Goal: Browse casually: Explore the website without a specific task or goal

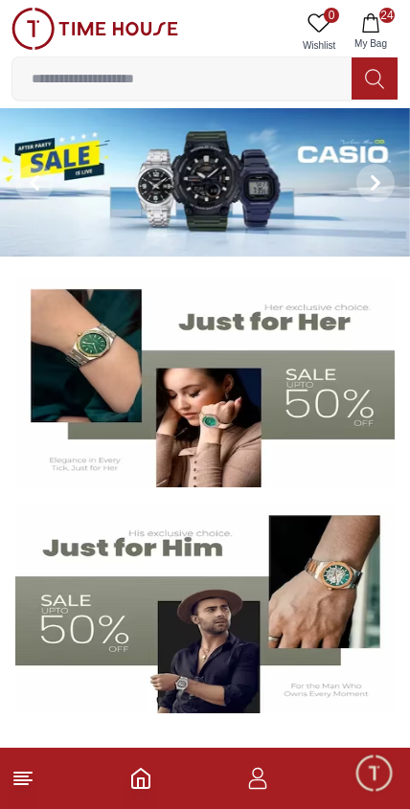
click at [375, 21] on icon "button" at bounding box center [370, 22] width 19 height 19
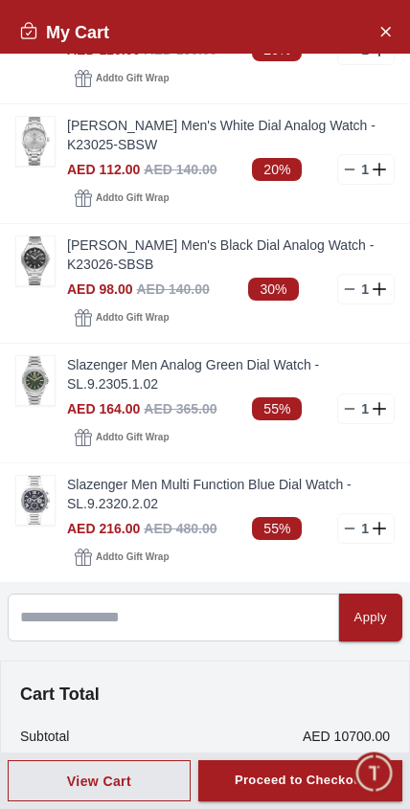
scroll to position [2314, 0]
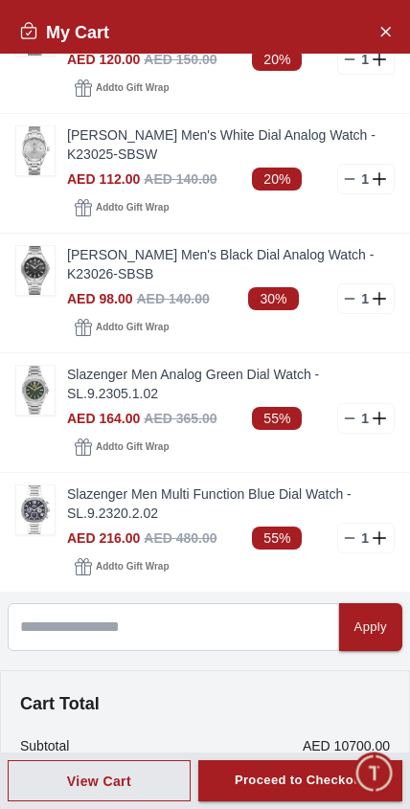
click at [34, 510] on img at bounding box center [35, 509] width 38 height 49
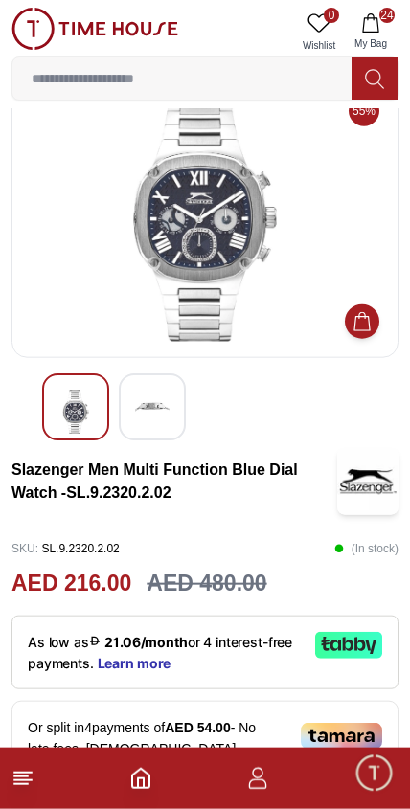
click at [146, 411] on img at bounding box center [152, 407] width 34 height 34
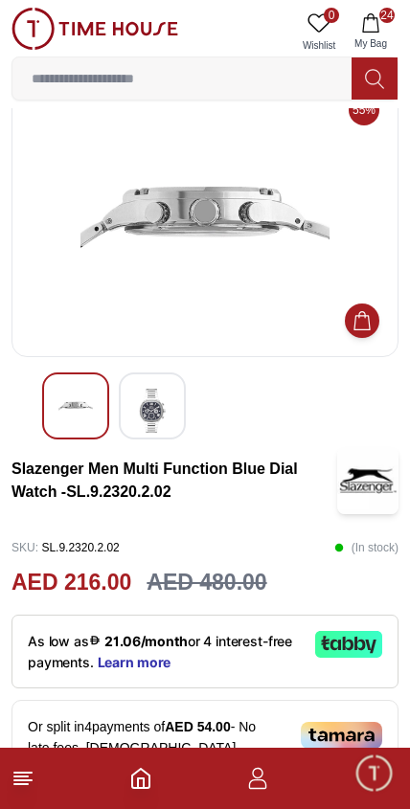
click at [77, 401] on img at bounding box center [75, 406] width 34 height 34
click at [82, 394] on img at bounding box center [75, 406] width 34 height 34
click at [148, 394] on img at bounding box center [152, 411] width 34 height 44
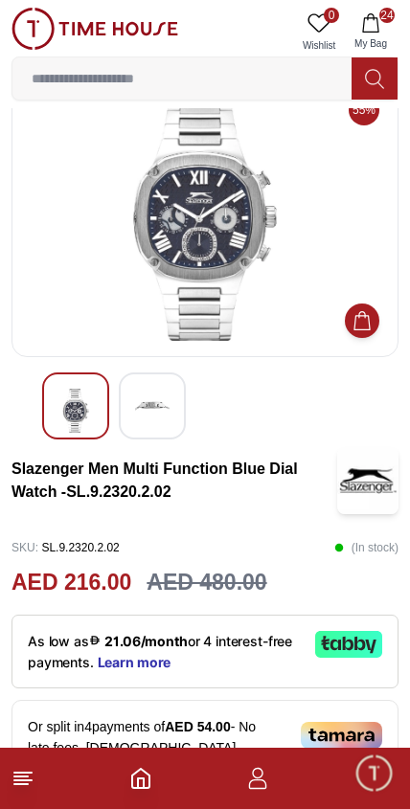
scroll to position [0, 0]
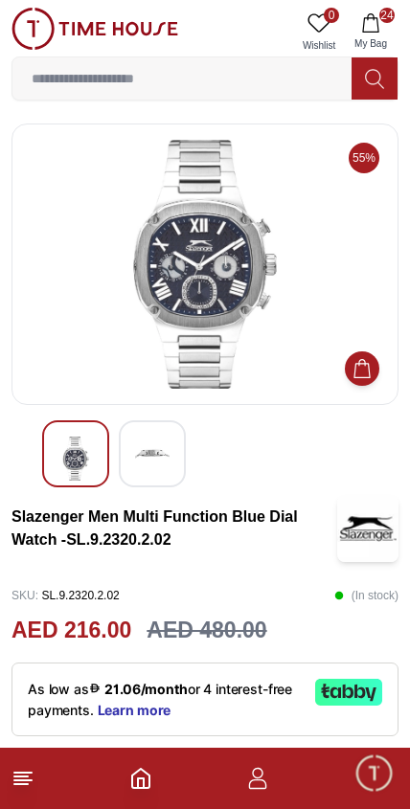
click at [367, 29] on icon "button" at bounding box center [370, 22] width 19 height 19
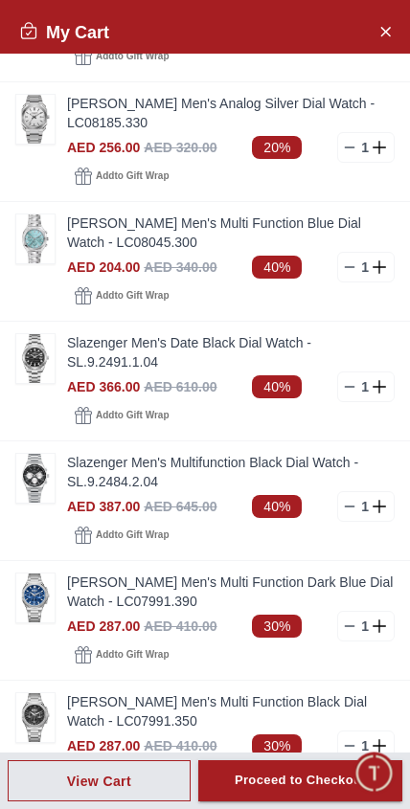
scroll to position [437, 0]
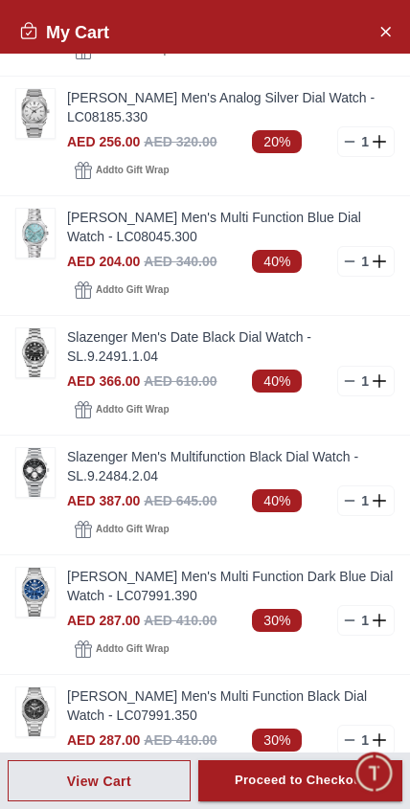
click at [38, 216] on img at bounding box center [35, 233] width 38 height 49
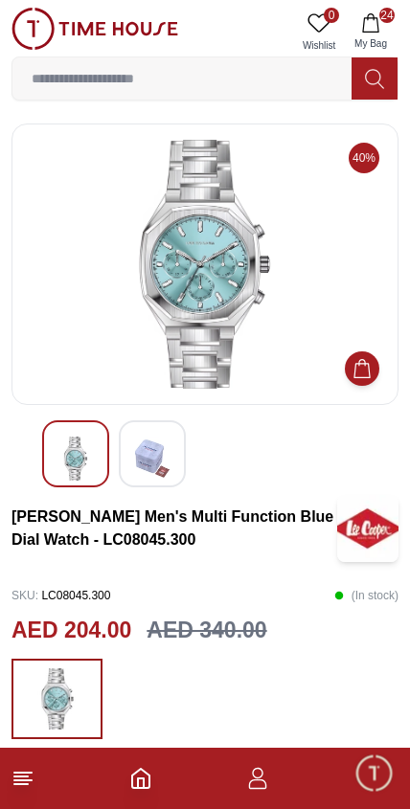
click at [372, 27] on icon "button" at bounding box center [370, 22] width 19 height 19
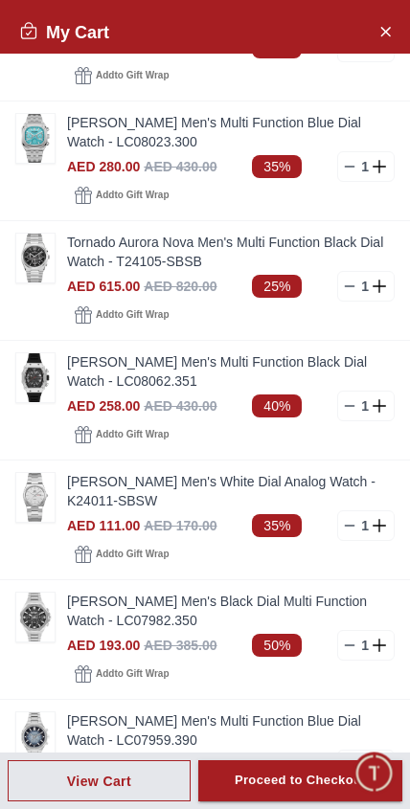
scroll to position [1325, 0]
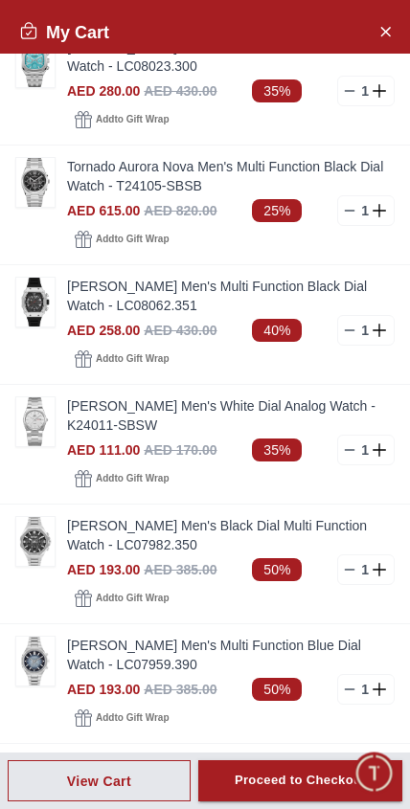
click at [25, 178] on img at bounding box center [35, 182] width 38 height 49
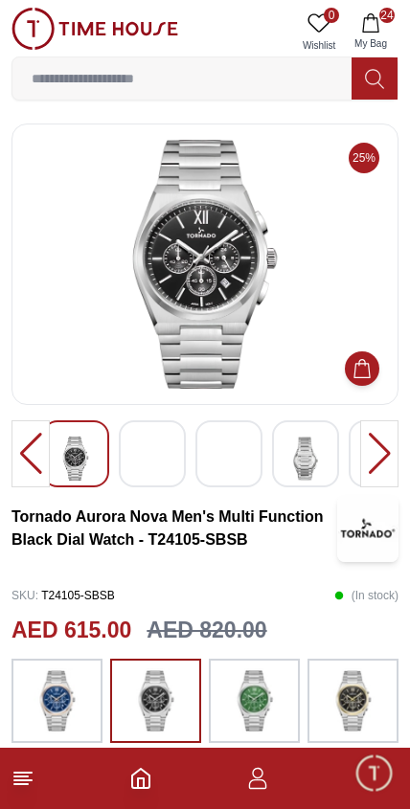
click at [142, 458] on img at bounding box center [152, 460] width 34 height 47
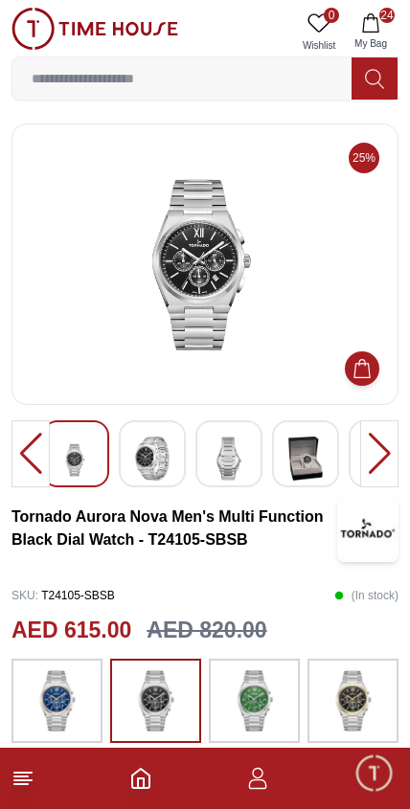
click at [150, 451] on img at bounding box center [152, 459] width 34 height 44
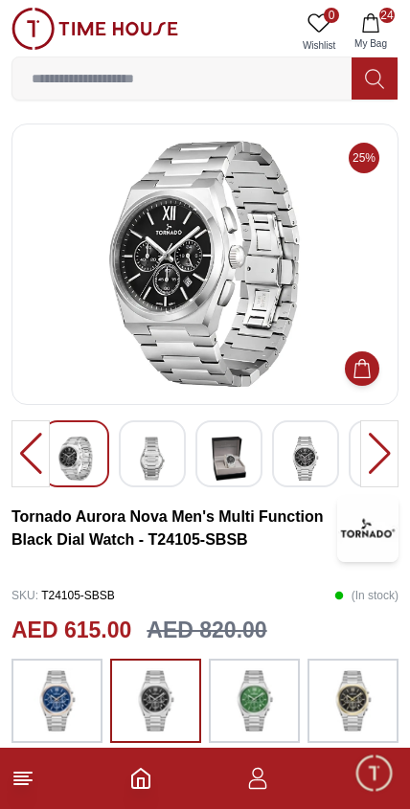
click at [228, 460] on img at bounding box center [229, 459] width 34 height 44
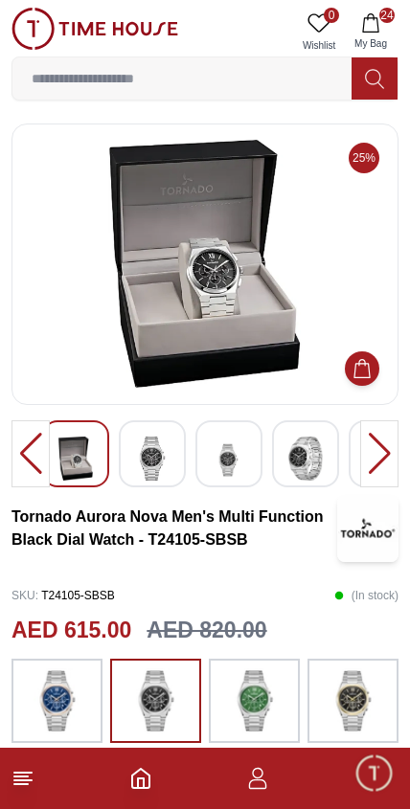
click at [310, 469] on img at bounding box center [305, 459] width 34 height 44
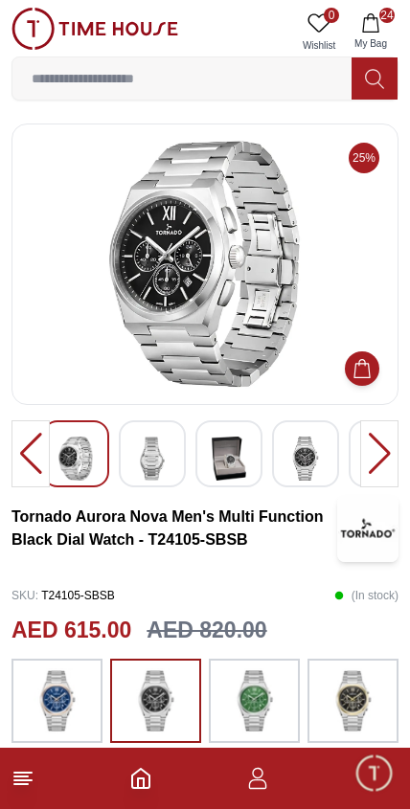
click at [310, 479] on img at bounding box center [305, 459] width 34 height 44
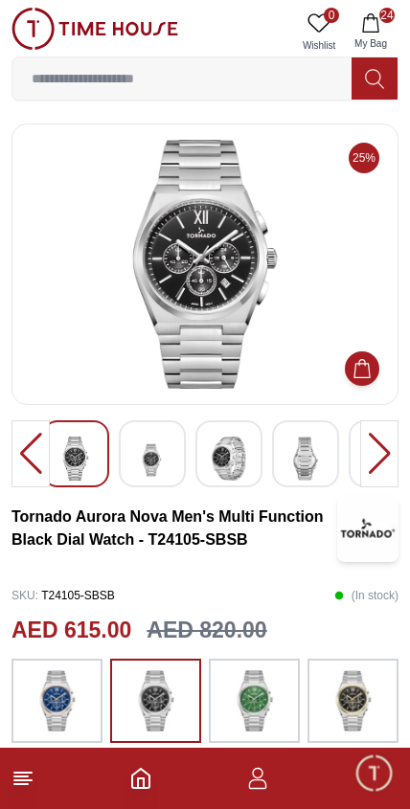
click at [304, 471] on img at bounding box center [305, 459] width 34 height 44
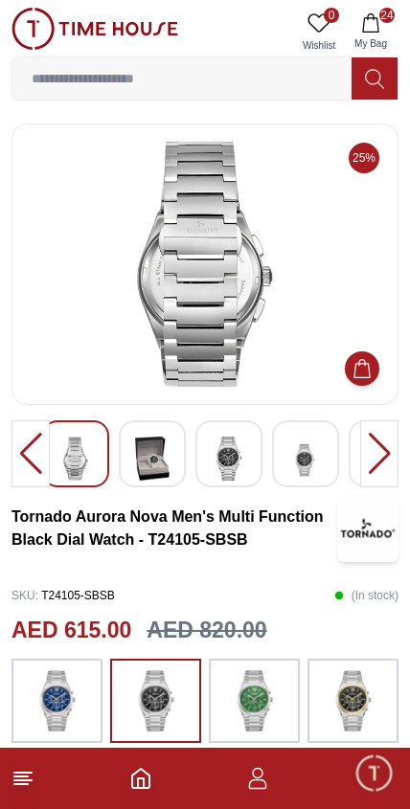
click at [304, 470] on img at bounding box center [305, 460] width 34 height 47
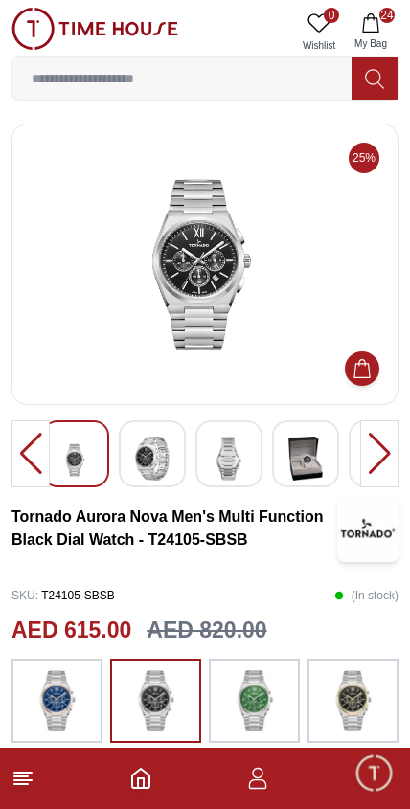
click at [231, 461] on img at bounding box center [229, 459] width 34 height 44
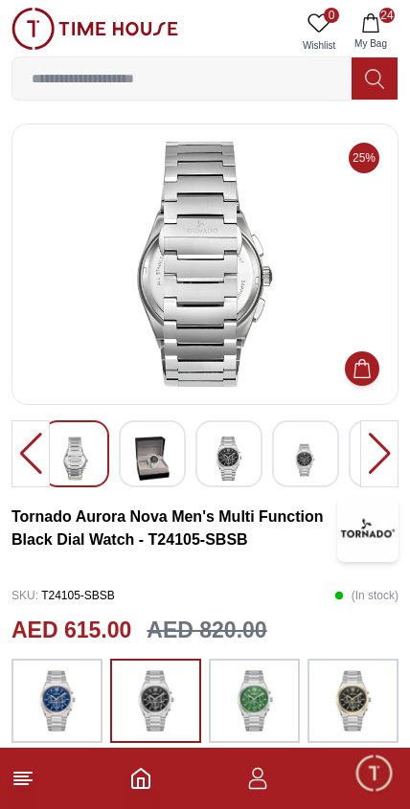
click at [378, 13] on icon "button" at bounding box center [370, 22] width 19 height 19
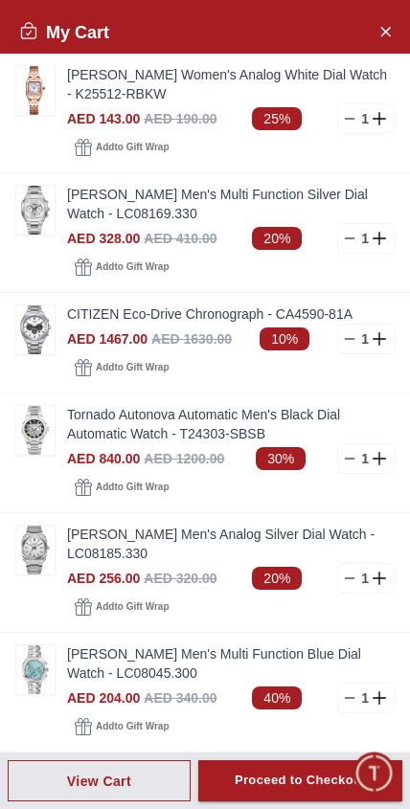
click at [27, 327] on img at bounding box center [35, 329] width 38 height 49
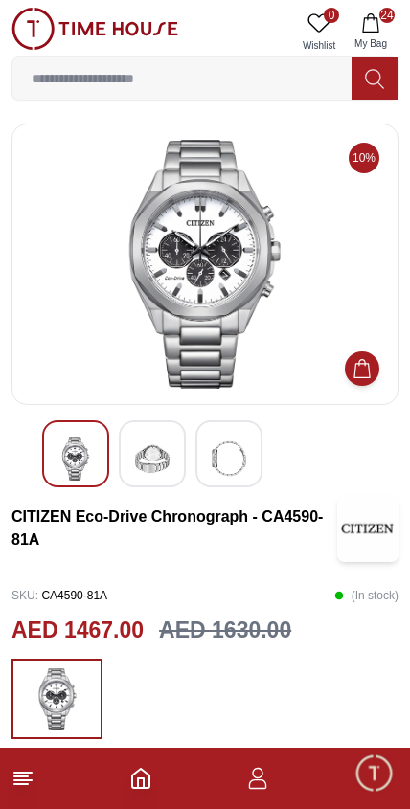
click at [157, 465] on img at bounding box center [152, 459] width 34 height 44
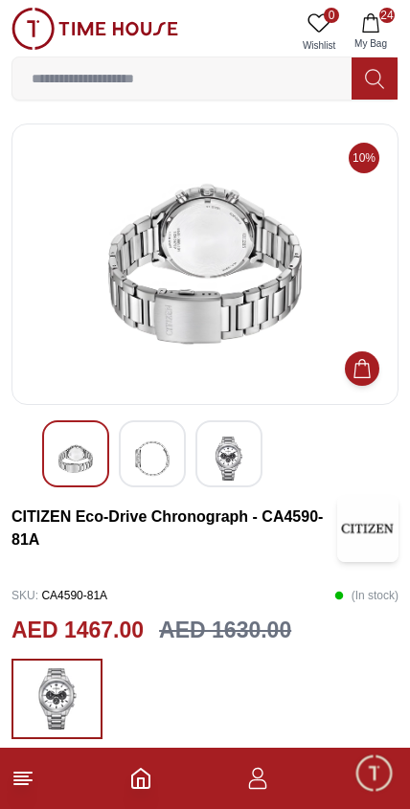
click at [224, 453] on img at bounding box center [229, 459] width 34 height 44
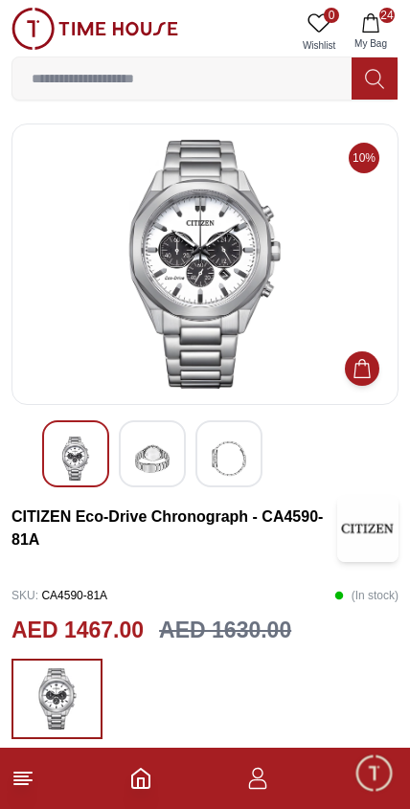
click at [371, 34] on button "24 My Bag" at bounding box center [371, 32] width 56 height 49
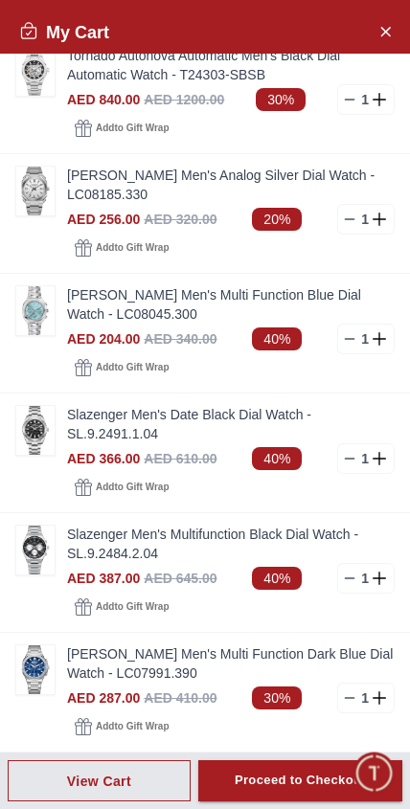
scroll to position [453, 0]
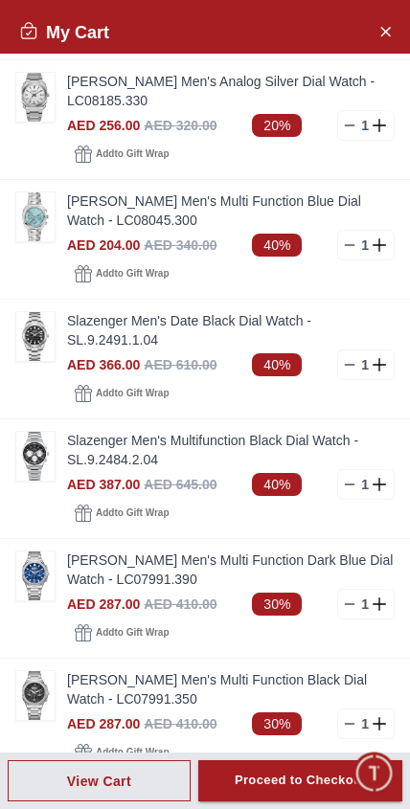
click at [34, 456] on img at bounding box center [35, 456] width 38 height 49
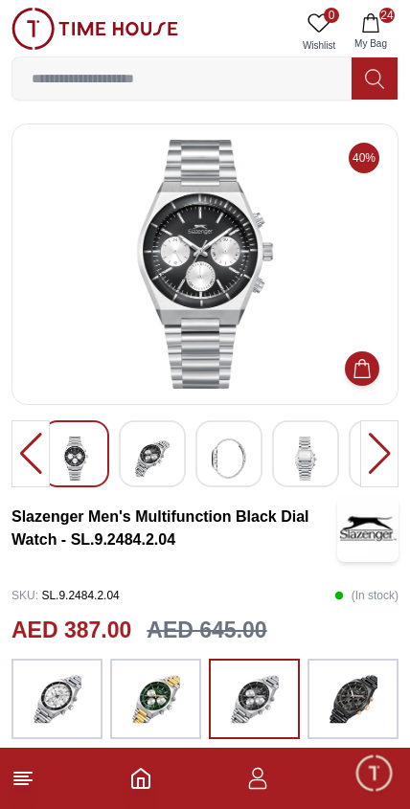
click at [159, 448] on img at bounding box center [152, 459] width 34 height 44
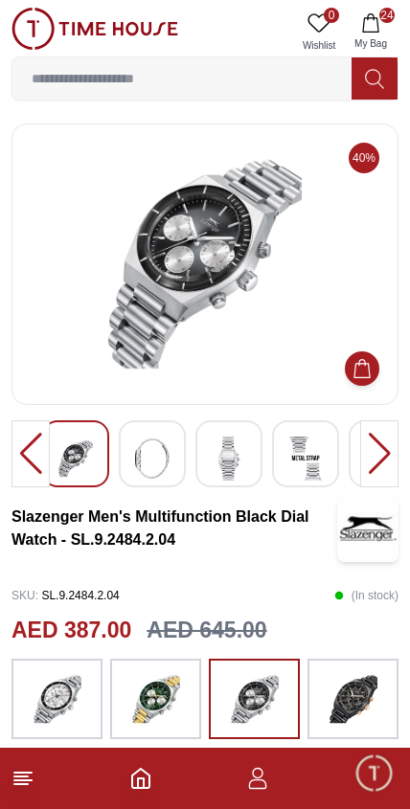
click at [231, 461] on img at bounding box center [229, 459] width 34 height 44
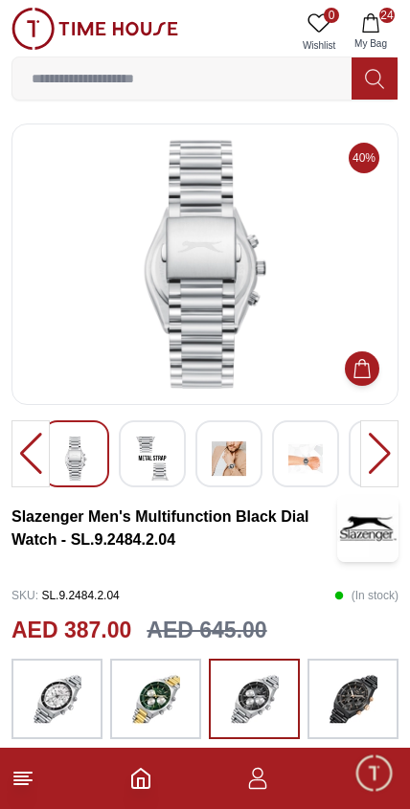
click at [237, 458] on img at bounding box center [229, 459] width 34 height 44
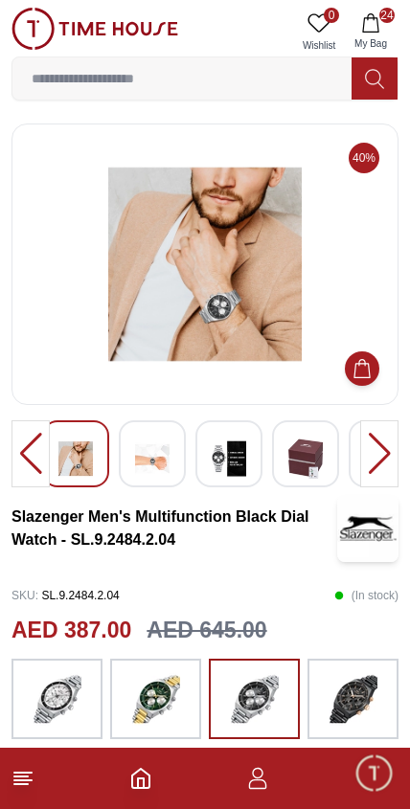
click at [291, 458] on img at bounding box center [305, 459] width 34 height 44
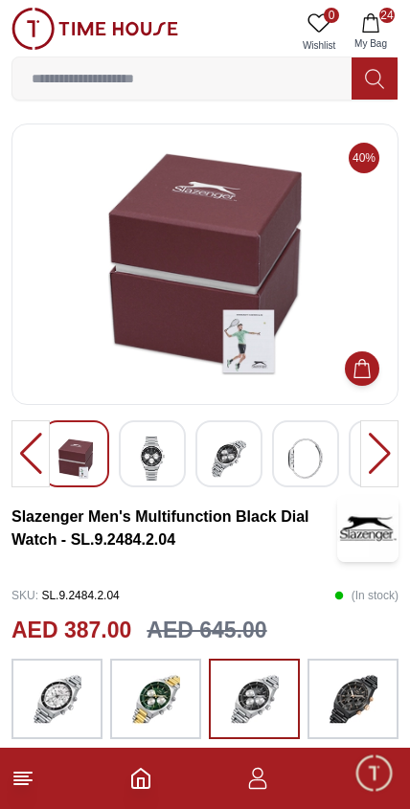
click at [376, 19] on icon "button" at bounding box center [370, 22] width 16 height 19
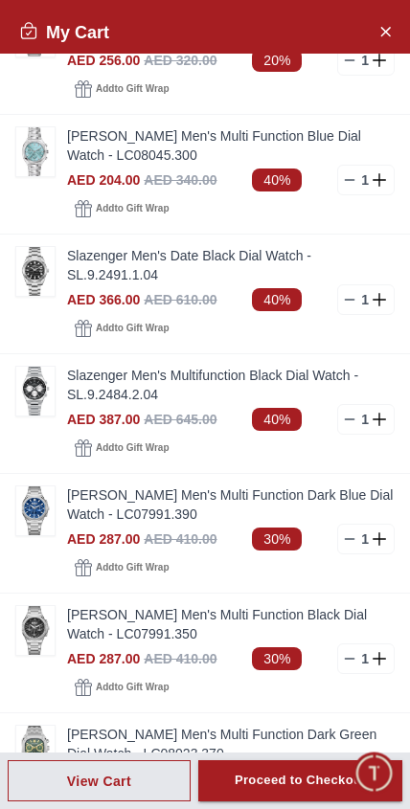
scroll to position [521, 0]
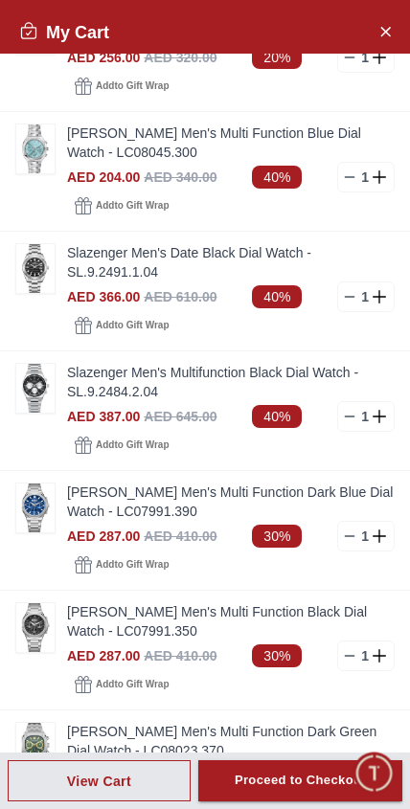
click at [37, 511] on img at bounding box center [35, 508] width 38 height 49
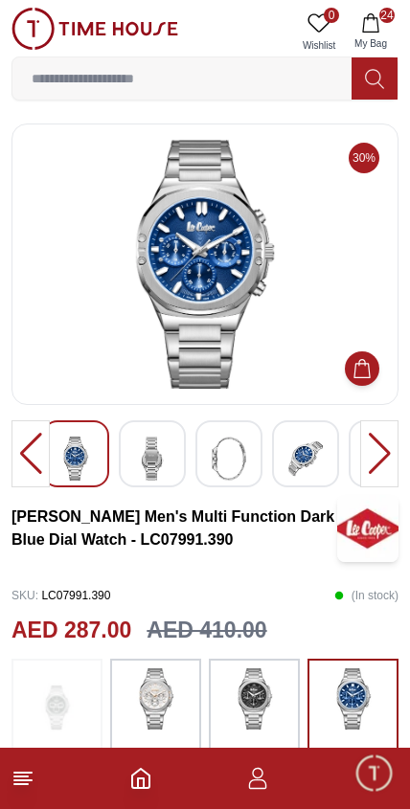
click at [152, 459] on img at bounding box center [152, 459] width 34 height 44
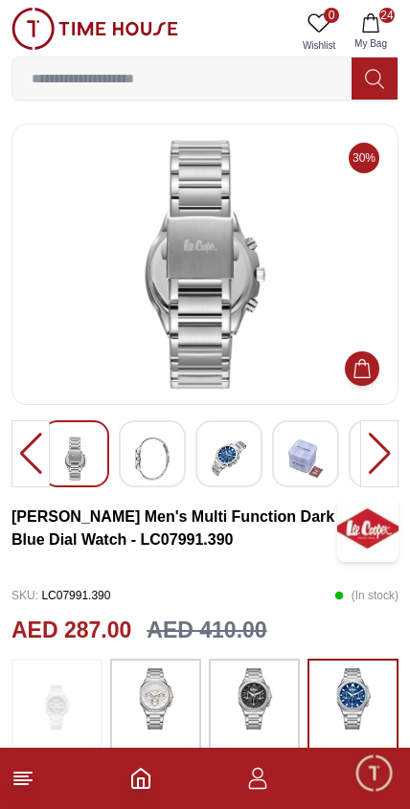
click at [159, 475] on img at bounding box center [152, 459] width 34 height 44
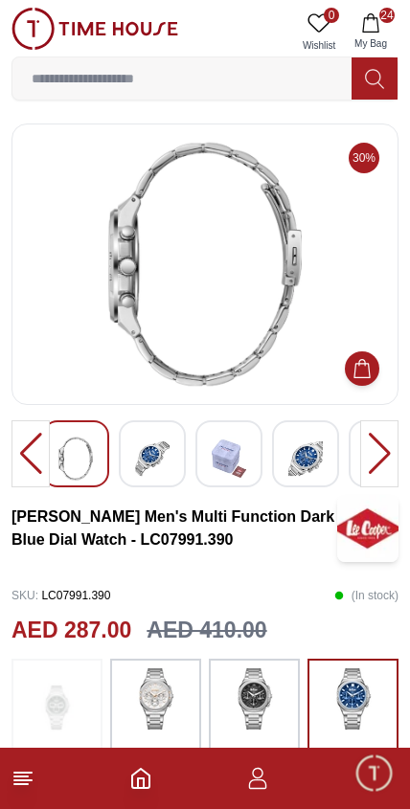
click at [164, 473] on img at bounding box center [152, 459] width 34 height 44
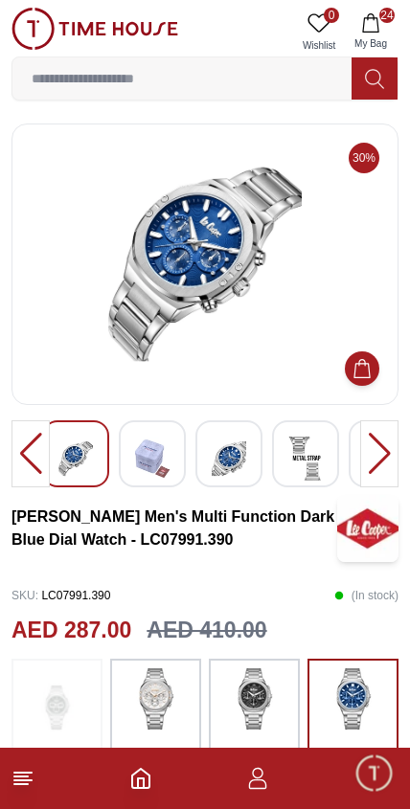
click at [158, 470] on img at bounding box center [152, 459] width 34 height 44
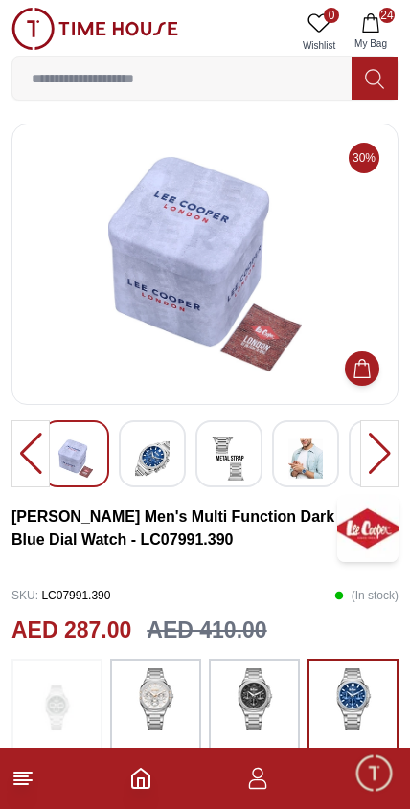
click at [169, 471] on img at bounding box center [152, 459] width 34 height 44
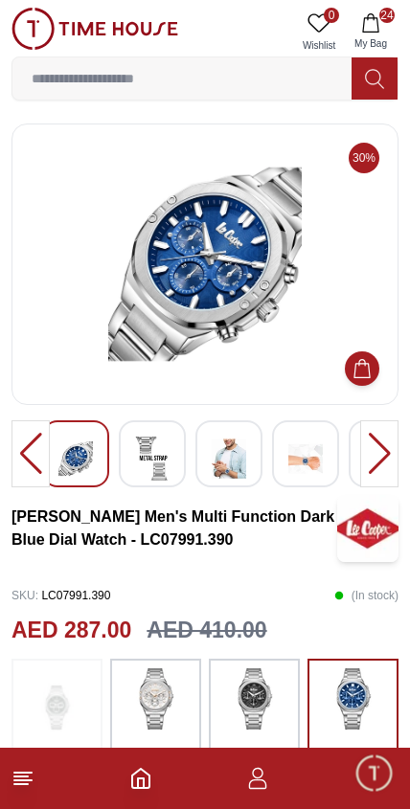
click at [152, 475] on img at bounding box center [152, 459] width 34 height 44
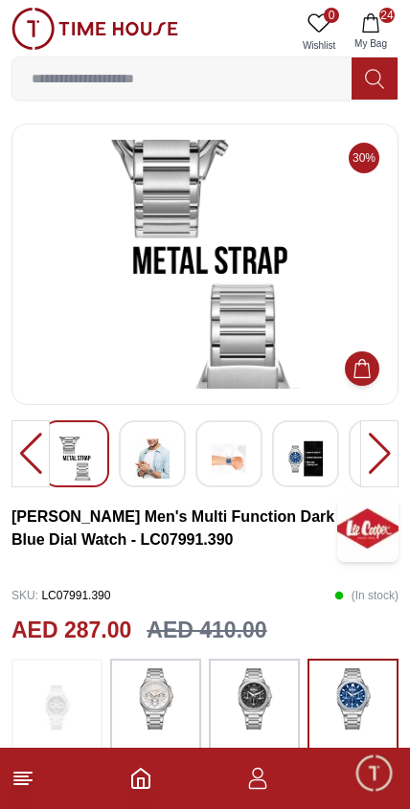
click at [169, 469] on img at bounding box center [152, 459] width 34 height 44
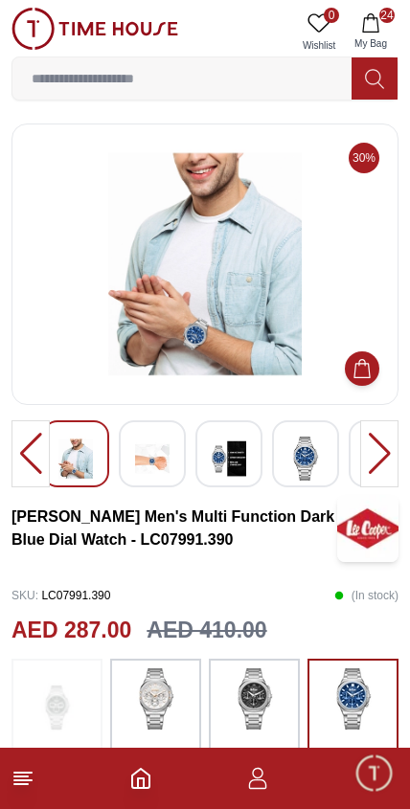
click at [166, 440] on img at bounding box center [152, 459] width 34 height 44
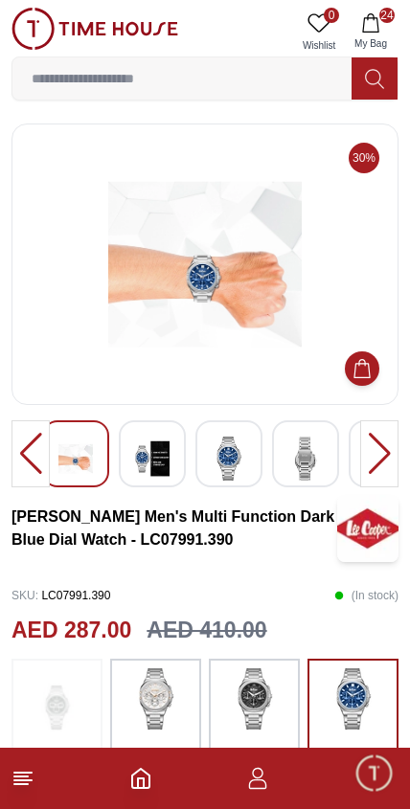
click at [169, 461] on img at bounding box center [152, 459] width 34 height 44
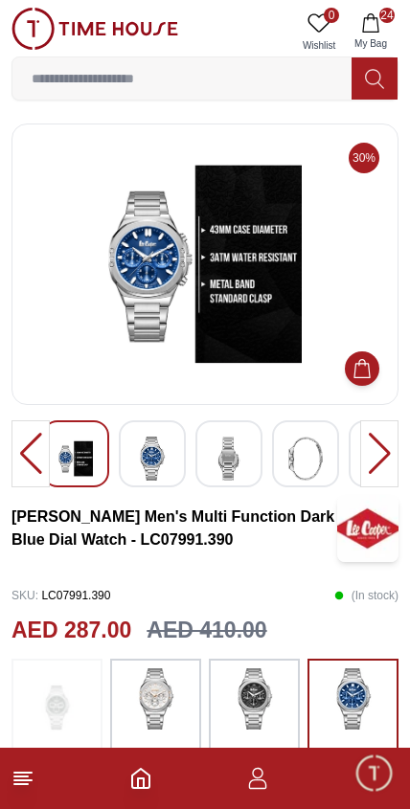
click at [167, 443] on img at bounding box center [152, 459] width 34 height 44
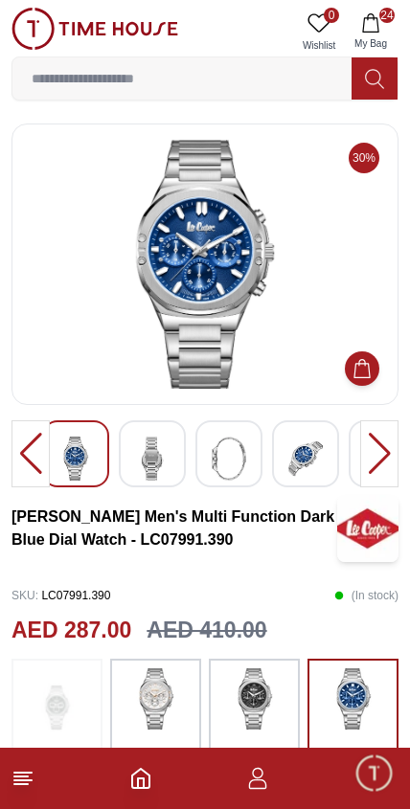
click at [168, 455] on img at bounding box center [152, 459] width 34 height 44
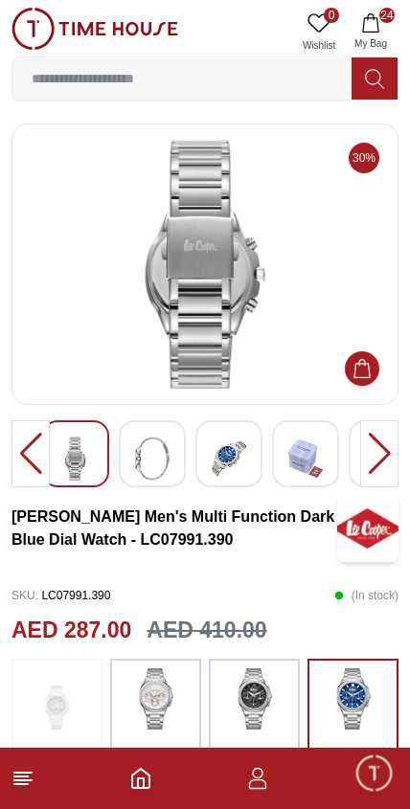
click at [386, 25] on button "24 My Bag" at bounding box center [371, 32] width 56 height 49
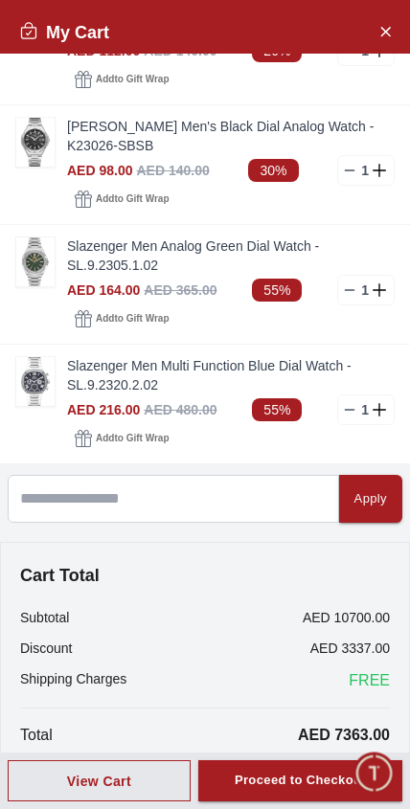
scroll to position [2443, 0]
click at [44, 135] on img at bounding box center [35, 142] width 38 height 49
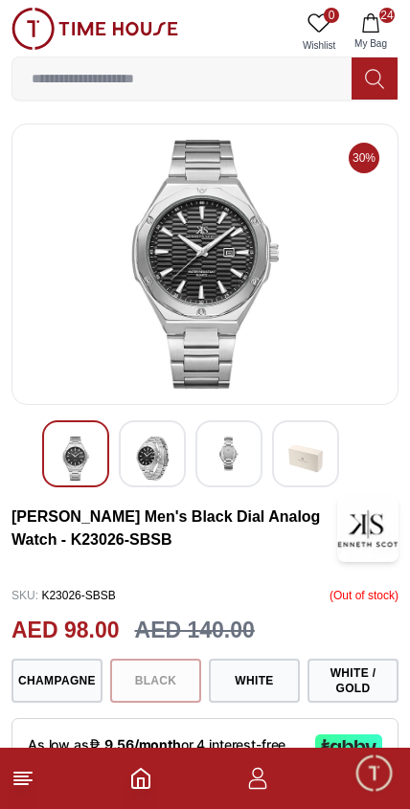
click at [159, 453] on img at bounding box center [152, 459] width 34 height 44
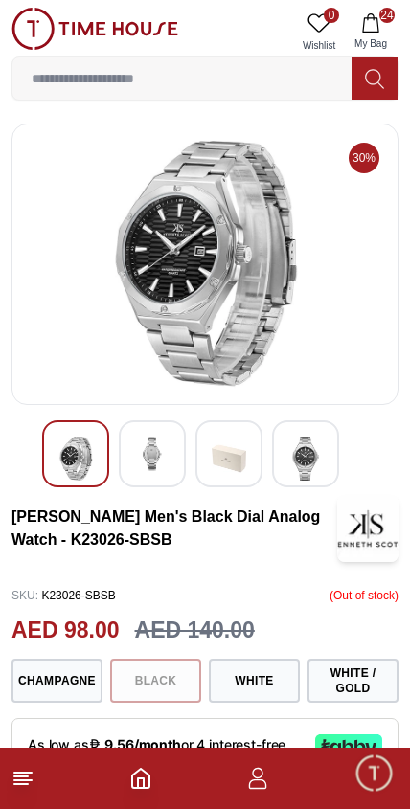
click at [146, 461] on img at bounding box center [152, 454] width 34 height 34
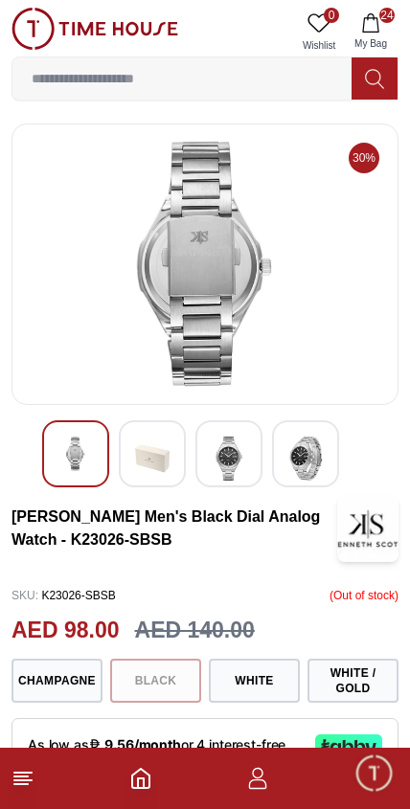
click at [237, 464] on img at bounding box center [229, 459] width 34 height 44
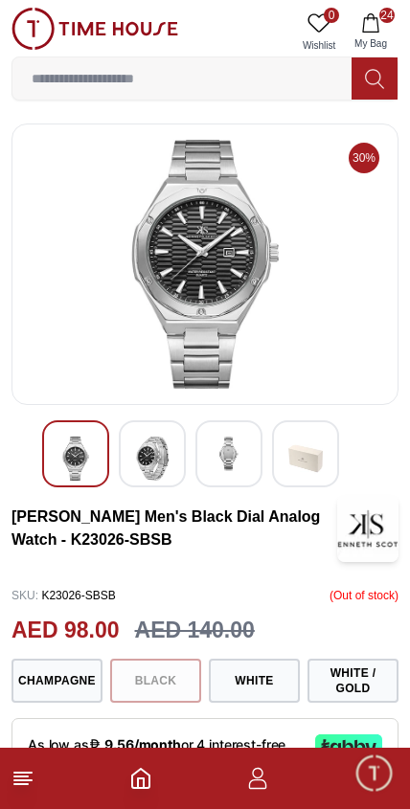
click at [294, 464] on img at bounding box center [305, 459] width 34 height 44
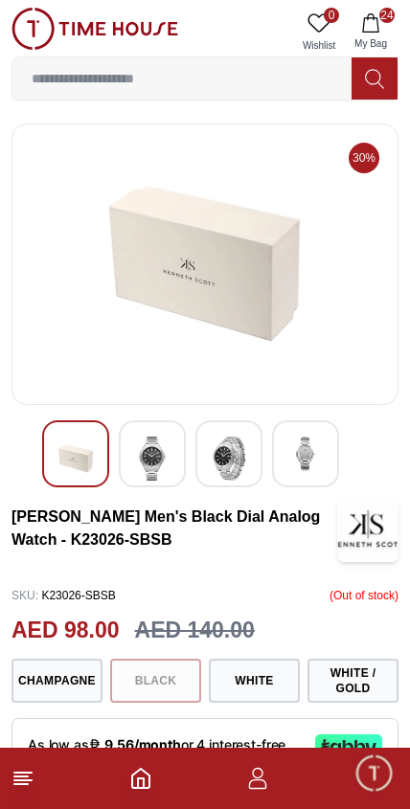
click at [300, 467] on img at bounding box center [305, 454] width 34 height 34
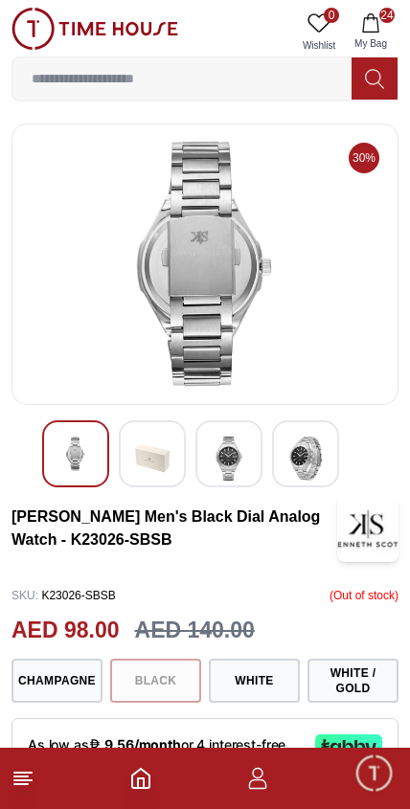
click at [306, 466] on img at bounding box center [305, 459] width 34 height 44
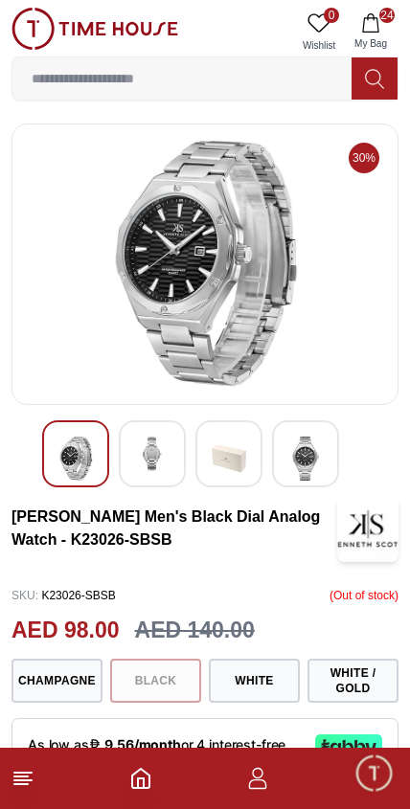
click at [374, 15] on icon "button" at bounding box center [370, 22] width 19 height 19
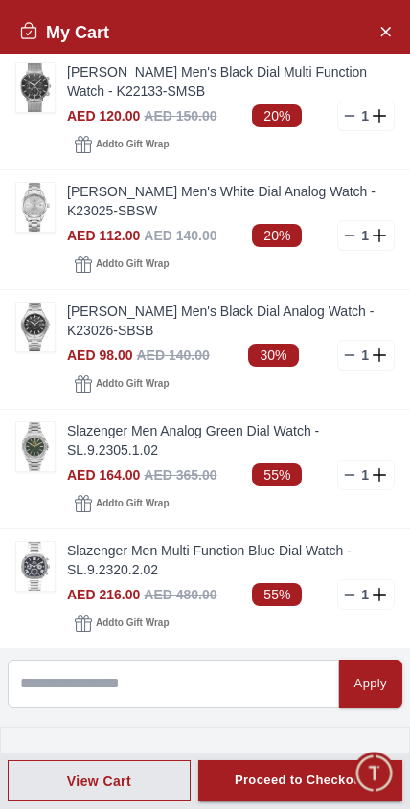
scroll to position [2256, 0]
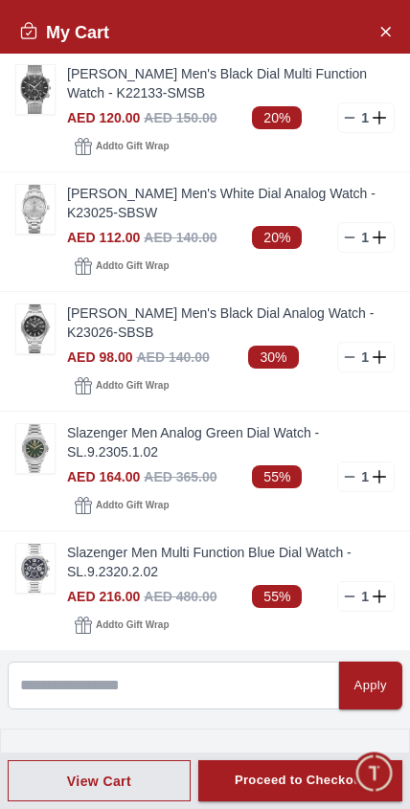
click at [34, 441] on img at bounding box center [35, 448] width 38 height 49
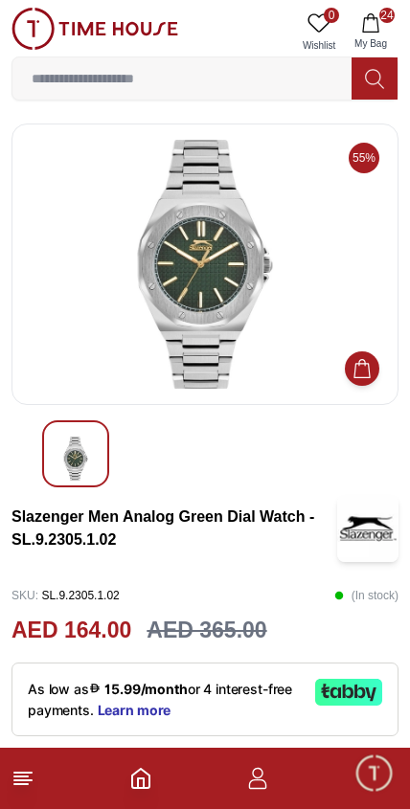
click at [391, 19] on span "24" at bounding box center [386, 15] width 15 height 15
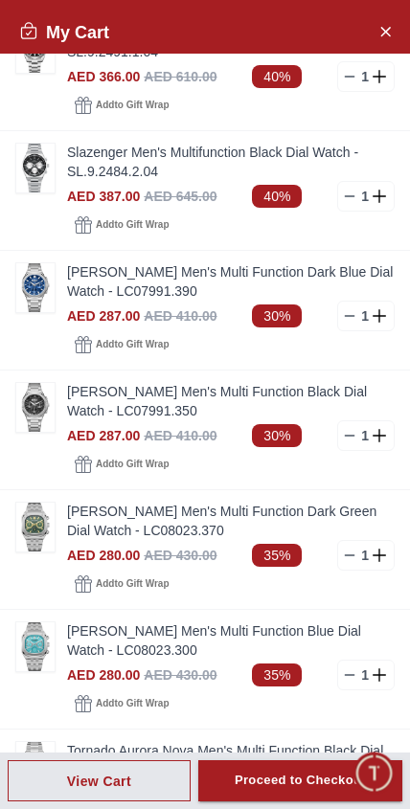
scroll to position [658, 0]
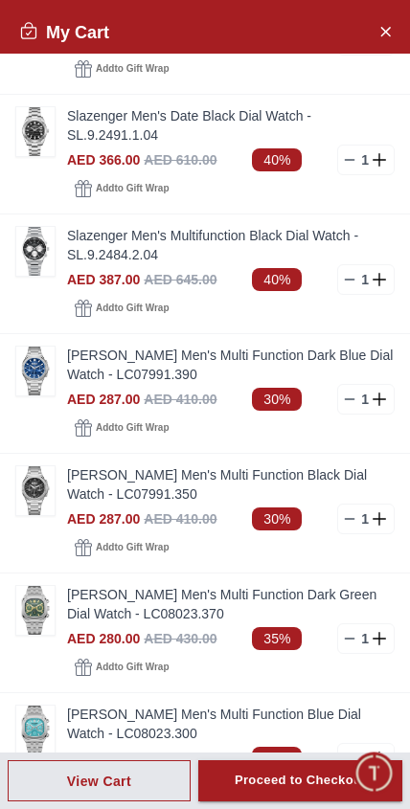
click at [51, 135] on img at bounding box center [35, 131] width 38 height 49
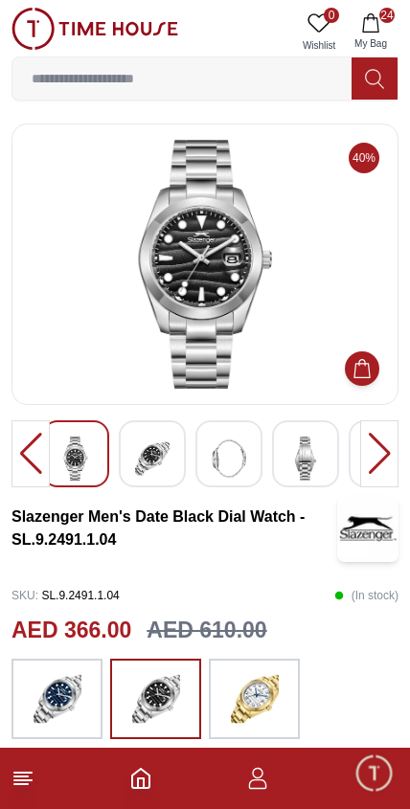
click at [153, 461] on img at bounding box center [152, 459] width 34 height 44
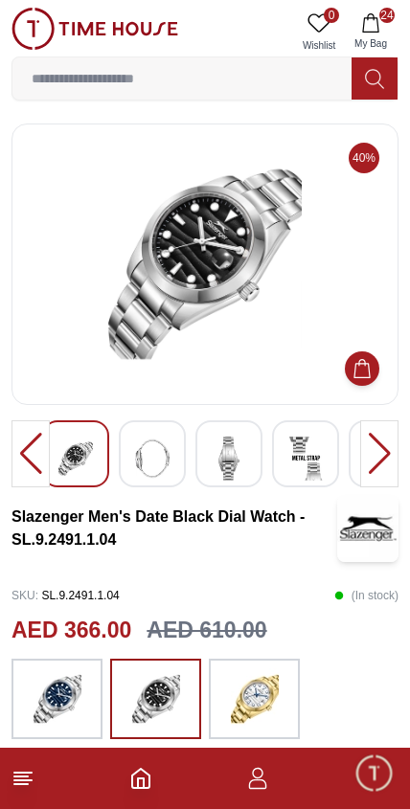
click at [167, 467] on img at bounding box center [152, 459] width 34 height 44
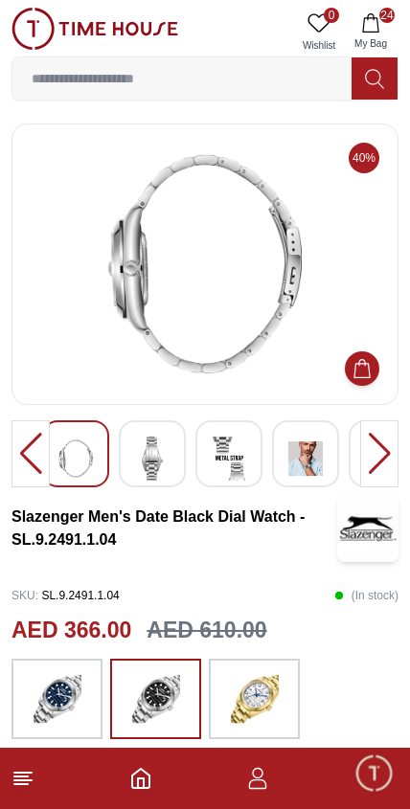
click at [167, 462] on img at bounding box center [152, 459] width 34 height 44
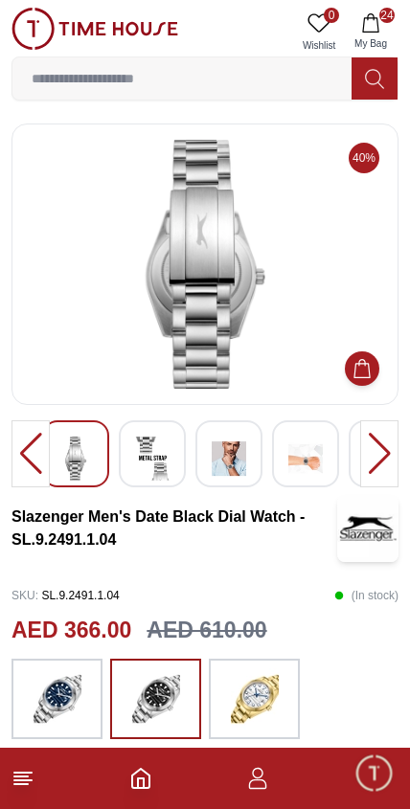
click at [167, 449] on img at bounding box center [152, 459] width 34 height 44
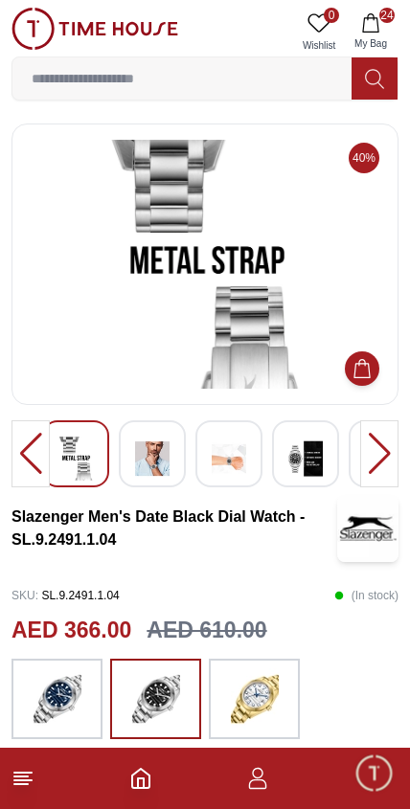
click at [181, 473] on div at bounding box center [152, 453] width 67 height 67
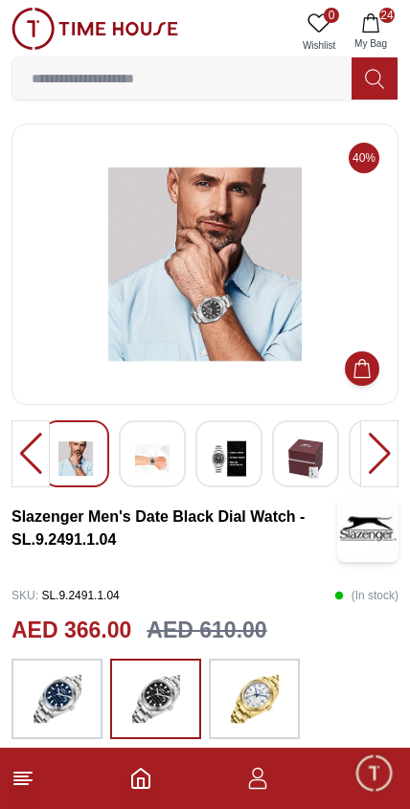
click at [396, 14] on button "24 My Bag" at bounding box center [371, 32] width 56 height 49
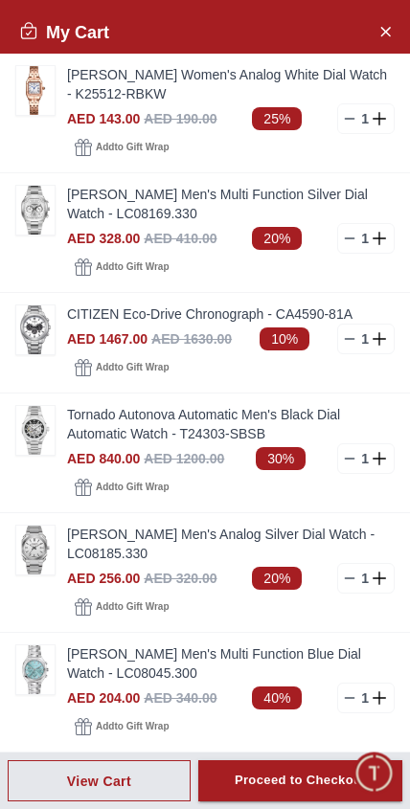
click at [379, 335] on icon at bounding box center [378, 338] width 1 height 13
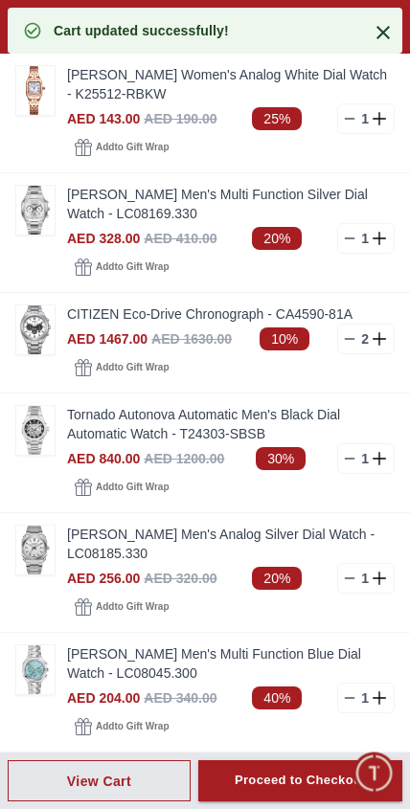
click at [345, 336] on icon at bounding box center [349, 338] width 15 height 15
click at [348, 340] on icon at bounding box center [349, 338] width 15 height 15
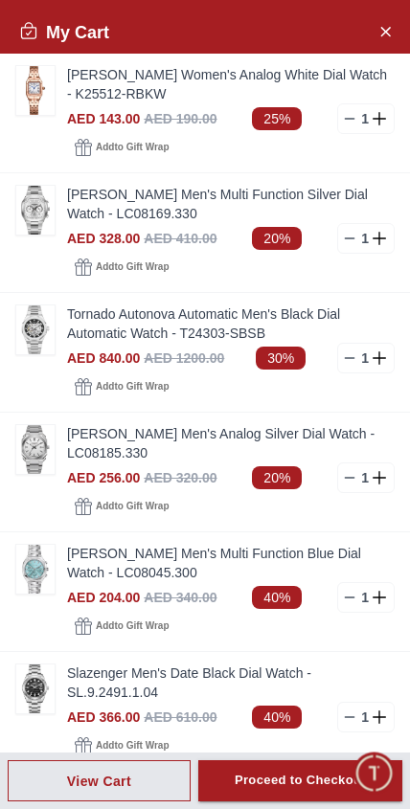
click at [349, 339] on link "Tornado Autonova Automatic Men's Black Dial Automatic Watch - T24303-SBSB" at bounding box center [230, 323] width 327 height 38
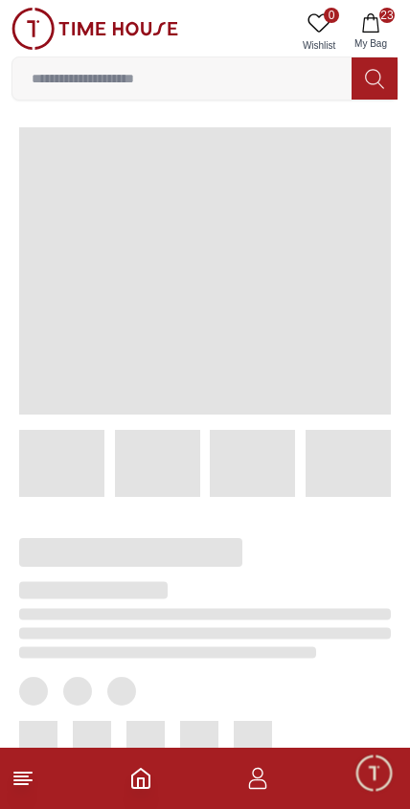
click at [375, 24] on icon "button" at bounding box center [370, 22] width 19 height 19
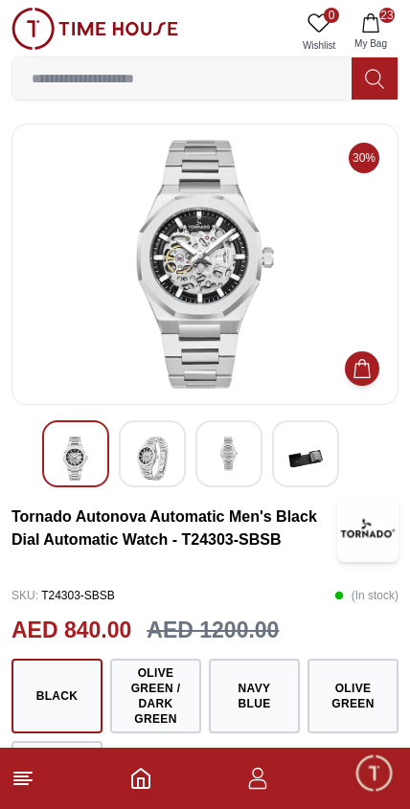
click at [382, 27] on button "23 My Bag" at bounding box center [371, 32] width 56 height 49
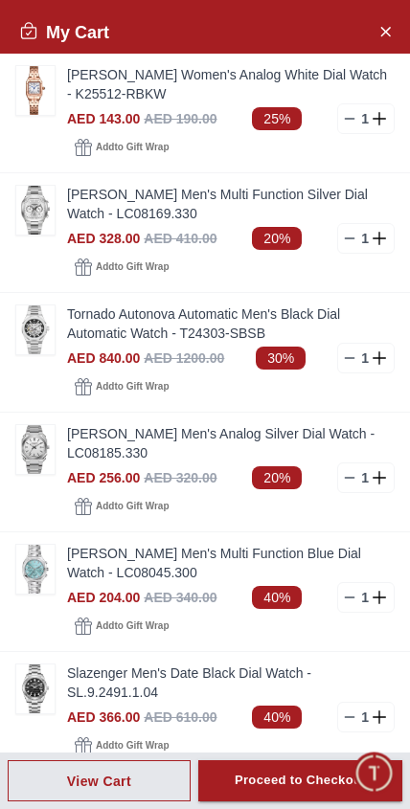
click at [352, 480] on icon at bounding box center [349, 477] width 15 height 15
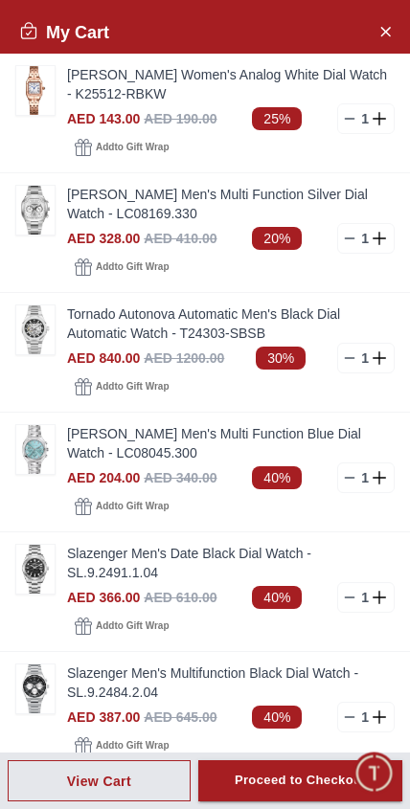
click at [343, 600] on icon at bounding box center [349, 597] width 15 height 15
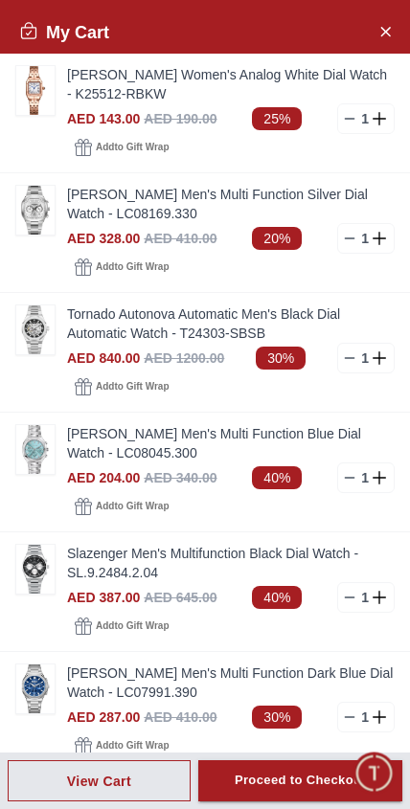
click at [347, 240] on icon at bounding box center [349, 238] width 15 height 15
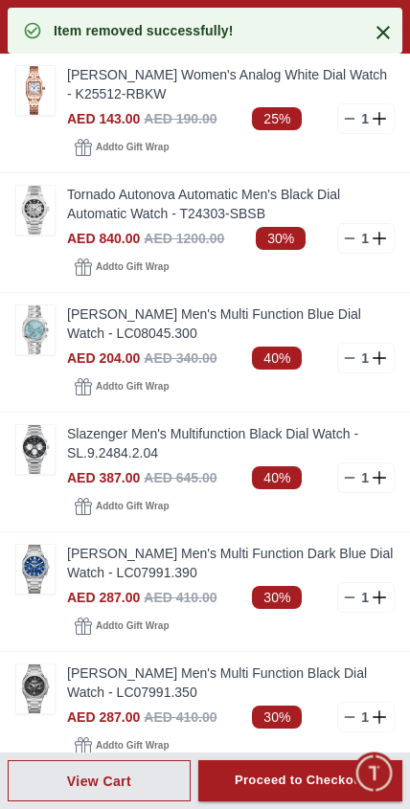
click at [346, 116] on icon at bounding box center [349, 118] width 15 height 15
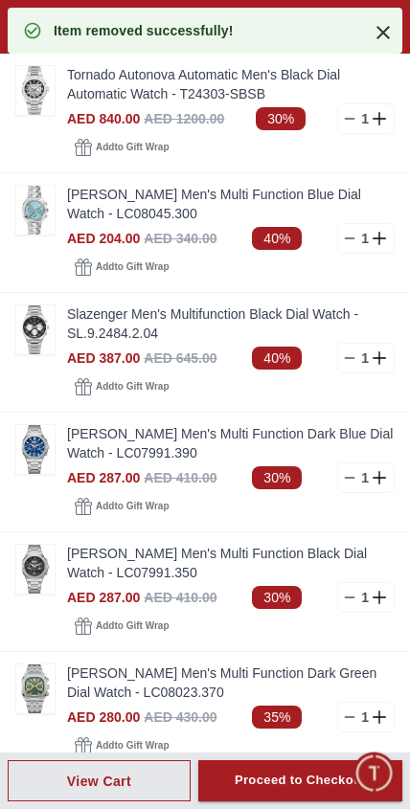
click at [351, 359] on icon at bounding box center [349, 357] width 15 height 15
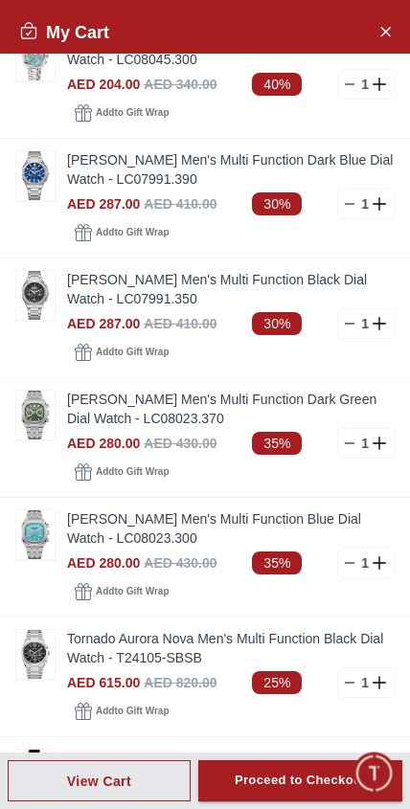
scroll to position [155, 0]
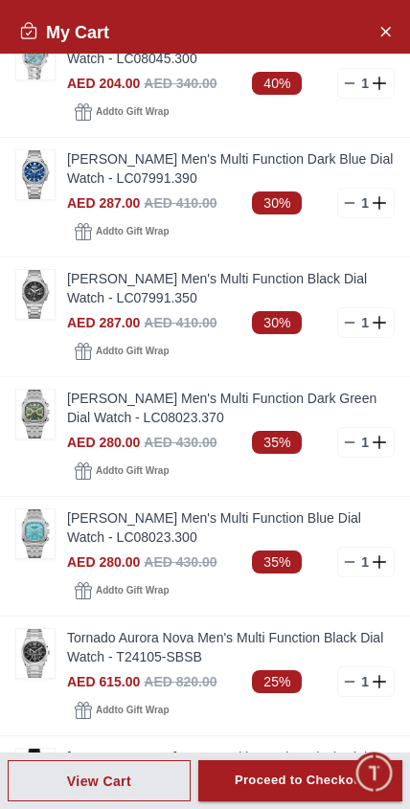
click at [36, 408] on img at bounding box center [35, 414] width 38 height 49
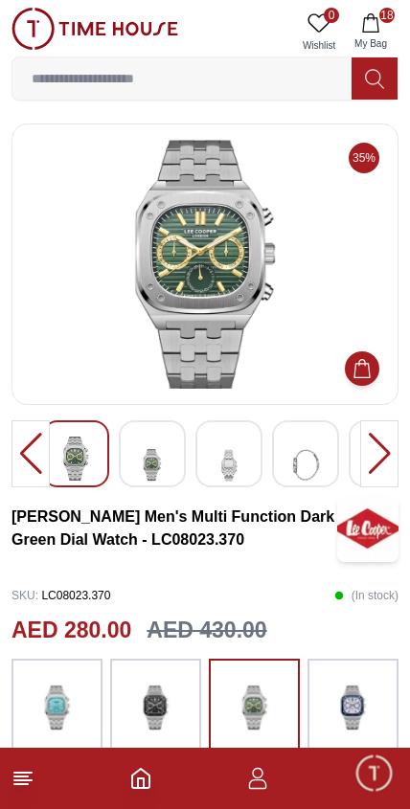
click at [166, 450] on img at bounding box center [152, 465] width 34 height 56
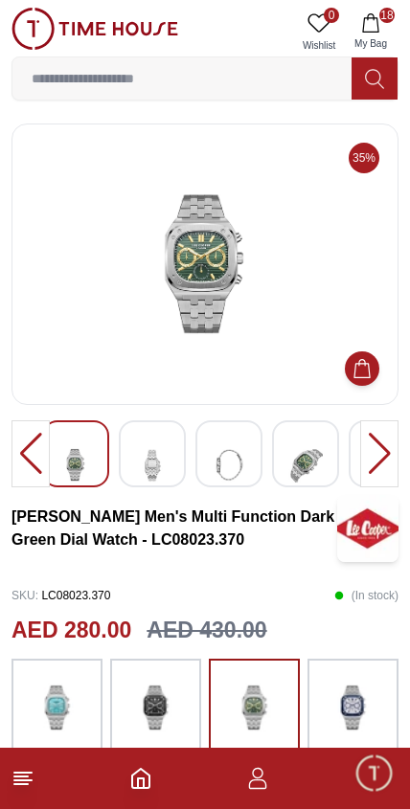
click at [168, 449] on img at bounding box center [152, 465] width 34 height 56
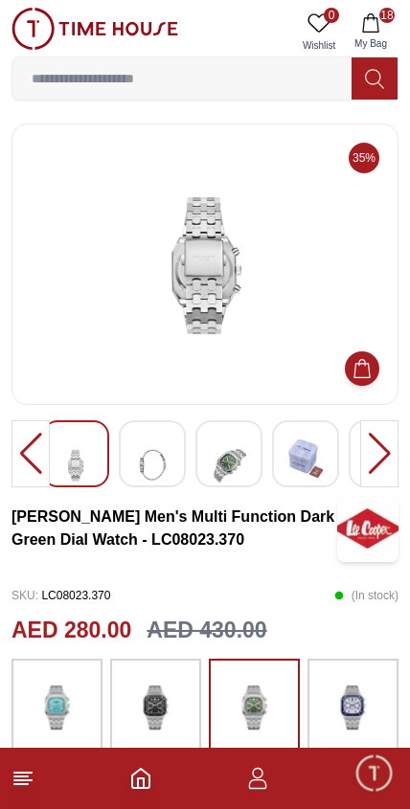
click at [236, 460] on img at bounding box center [229, 465] width 34 height 56
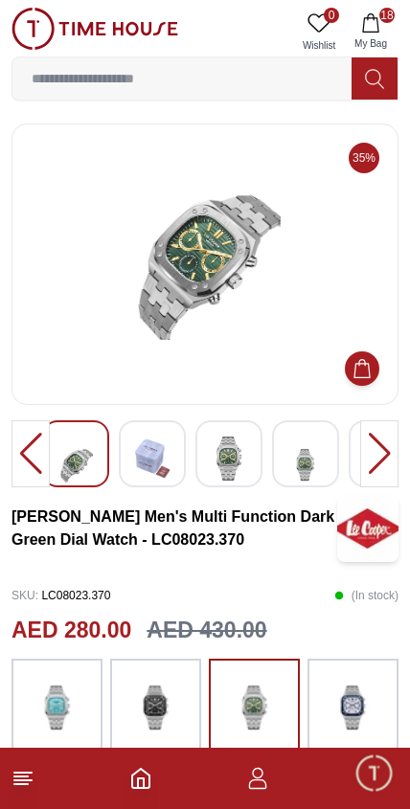
click at [258, 456] on div at bounding box center [228, 453] width 67 height 67
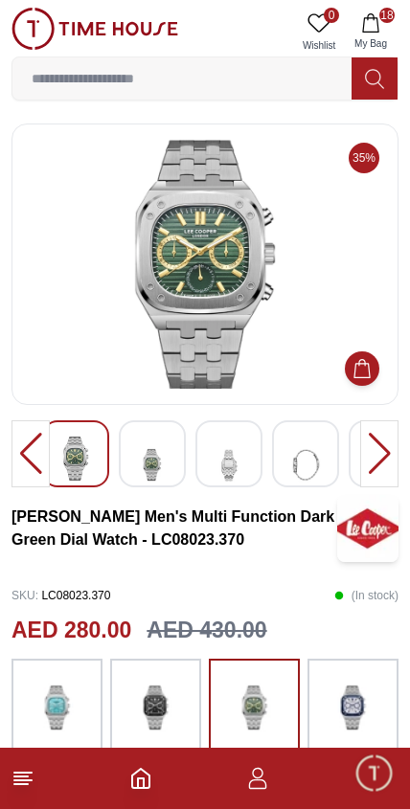
click at [228, 470] on img at bounding box center [229, 465] width 34 height 56
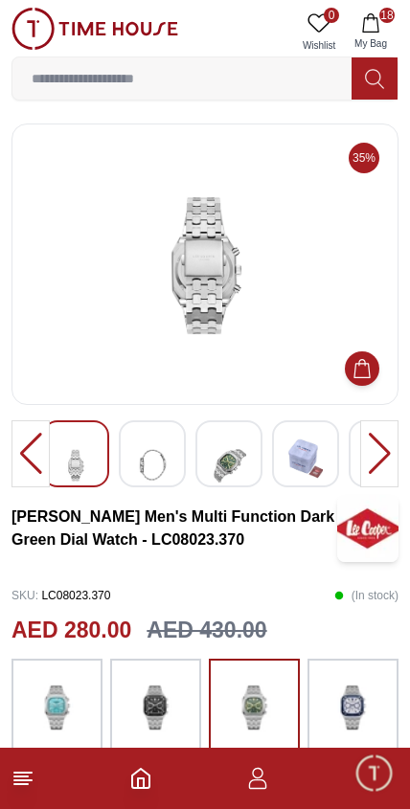
click at [238, 464] on img at bounding box center [229, 465] width 34 height 56
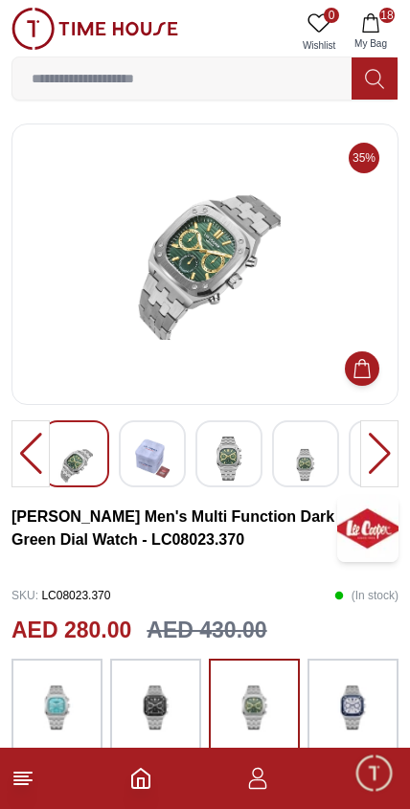
click at [245, 457] on img at bounding box center [229, 459] width 34 height 44
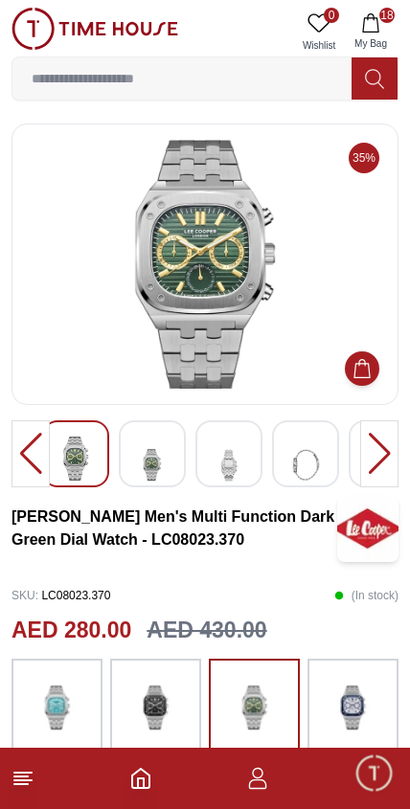
click at [240, 454] on img at bounding box center [229, 465] width 34 height 56
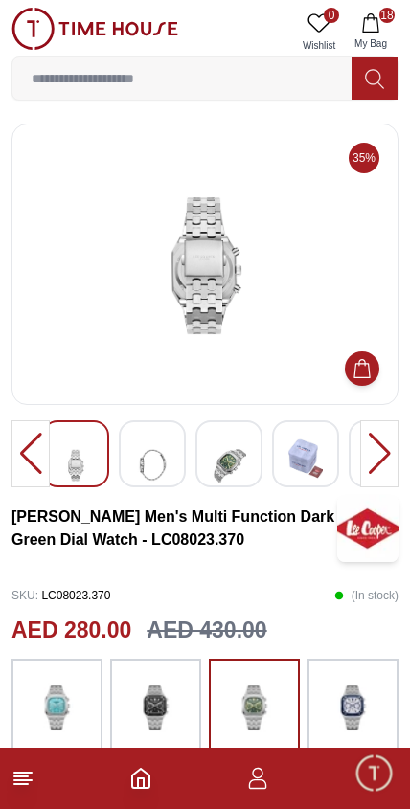
click at [233, 453] on img at bounding box center [229, 465] width 34 height 56
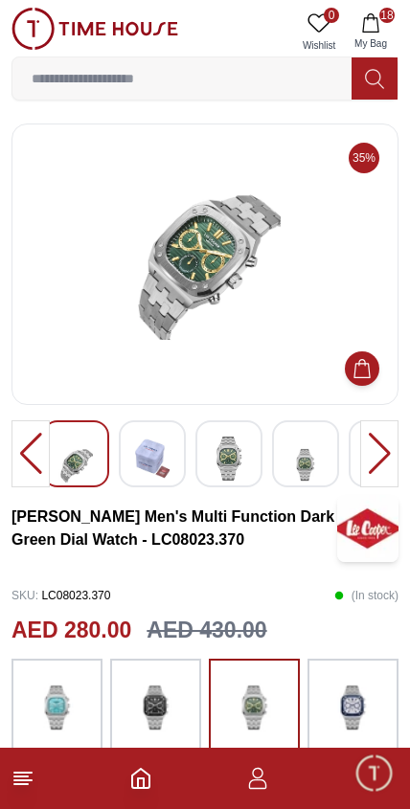
click at [377, 19] on icon "button" at bounding box center [370, 22] width 16 height 19
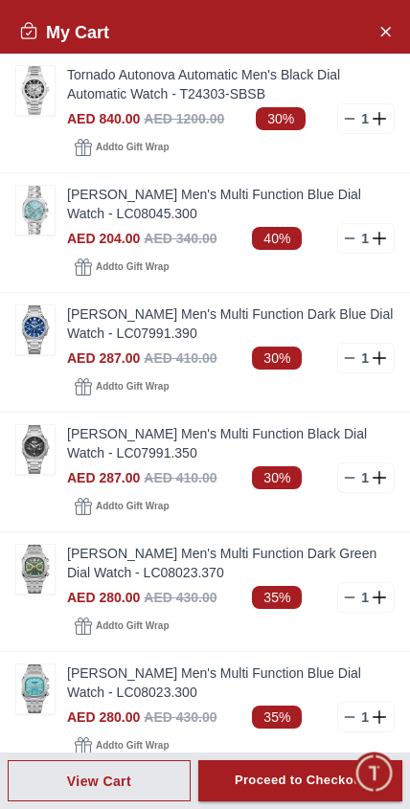
click at [348, 597] on line at bounding box center [350, 597] width 9 height 0
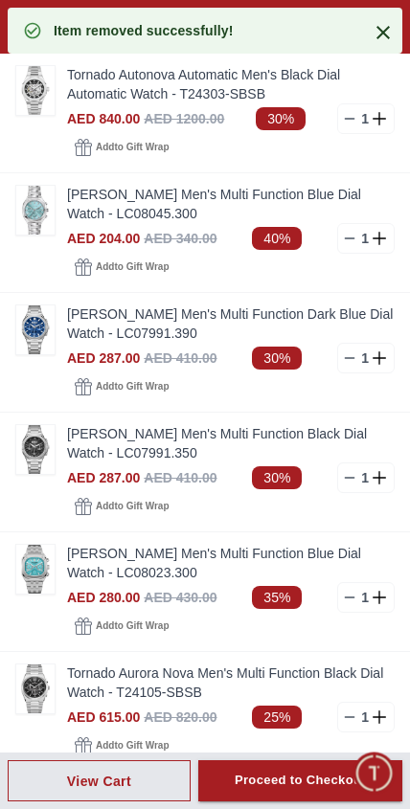
click at [344, 596] on icon at bounding box center [349, 597] width 15 height 15
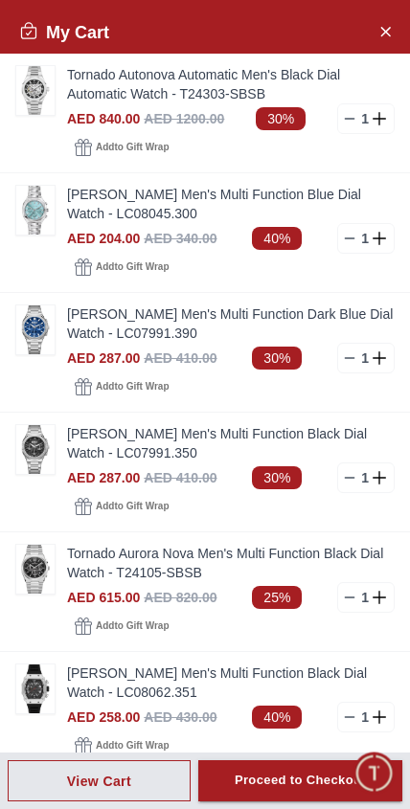
click at [34, 448] on img at bounding box center [35, 449] width 38 height 49
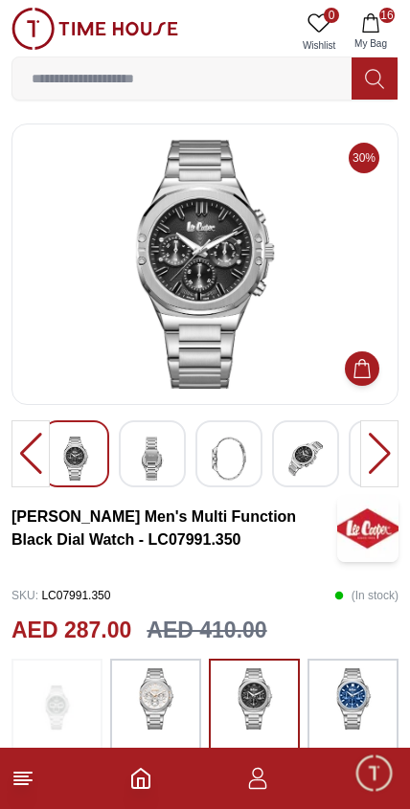
click at [304, 453] on img at bounding box center [305, 459] width 34 height 44
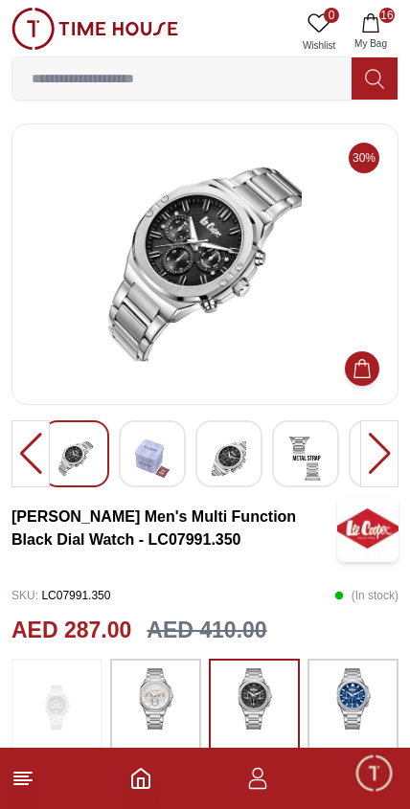
click at [375, 20] on icon "button" at bounding box center [370, 22] width 19 height 19
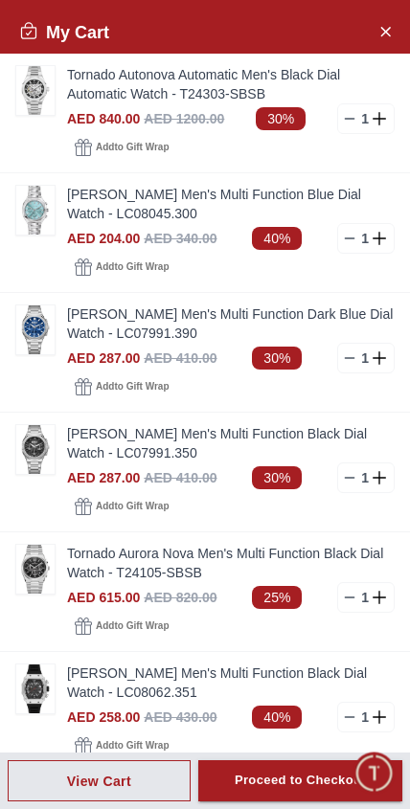
click at [343, 482] on icon at bounding box center [349, 477] width 15 height 15
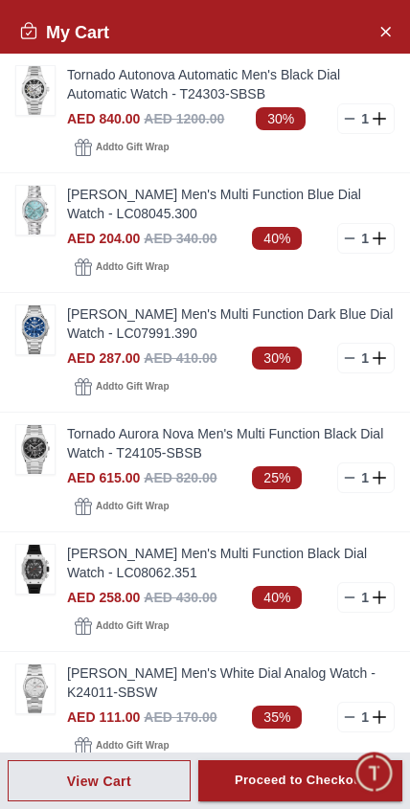
click at [31, 209] on img at bounding box center [35, 210] width 38 height 49
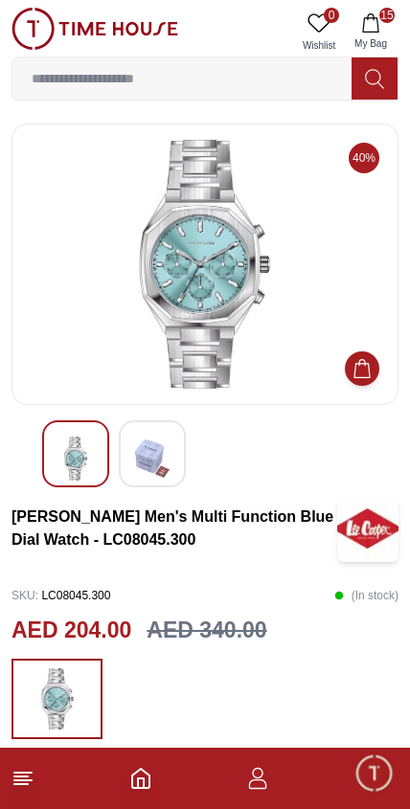
click at [64, 475] on img at bounding box center [75, 459] width 34 height 44
click at [151, 464] on img at bounding box center [152, 459] width 34 height 44
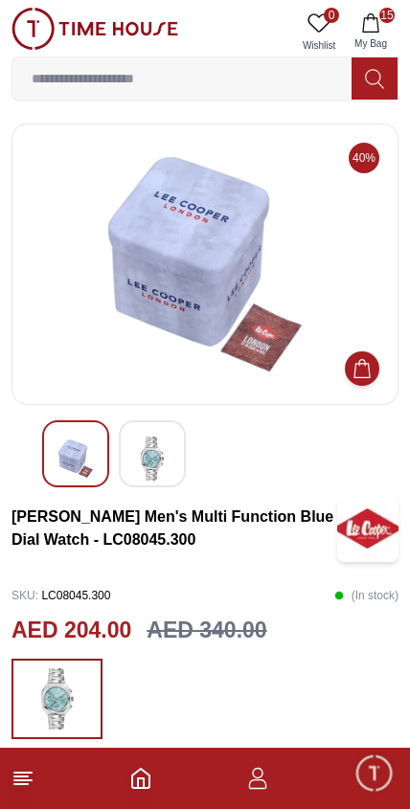
click at [79, 462] on img at bounding box center [75, 459] width 34 height 44
click at [82, 426] on div at bounding box center [75, 453] width 67 height 67
click at [383, 28] on button "15 My Bag" at bounding box center [371, 32] width 56 height 49
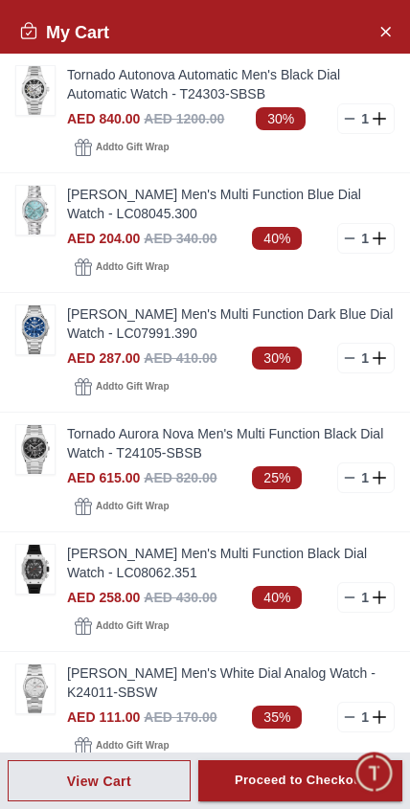
click at [346, 244] on icon at bounding box center [349, 238] width 15 height 15
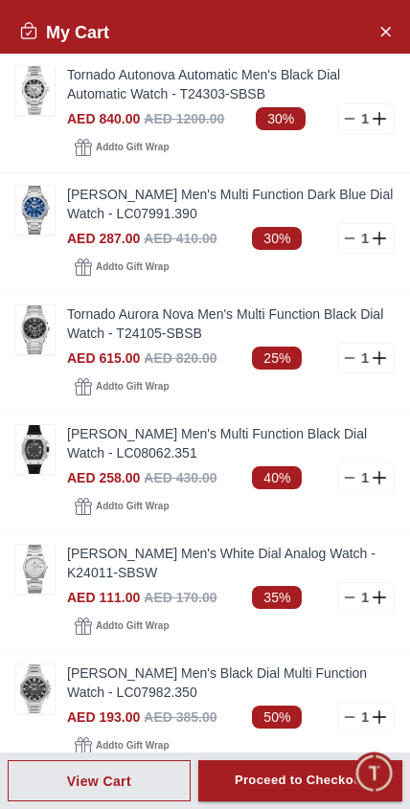
click at [343, 358] on icon at bounding box center [349, 357] width 15 height 15
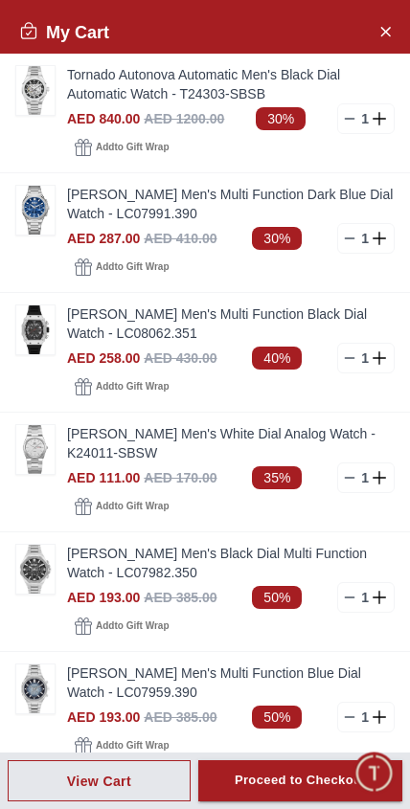
click at [41, 449] on img at bounding box center [35, 449] width 38 height 49
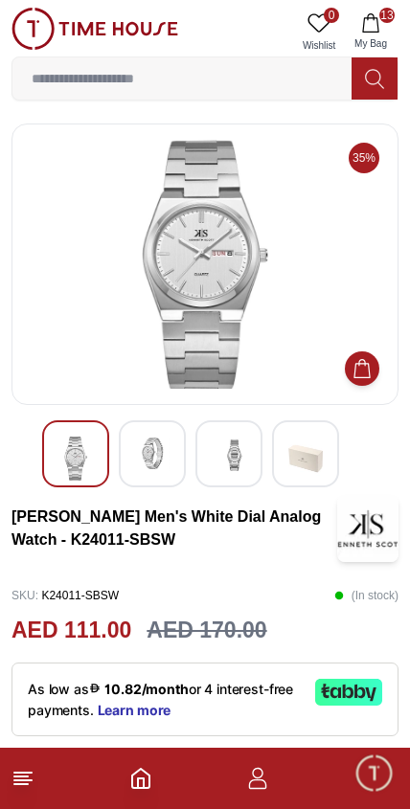
click at [169, 442] on img at bounding box center [152, 454] width 34 height 34
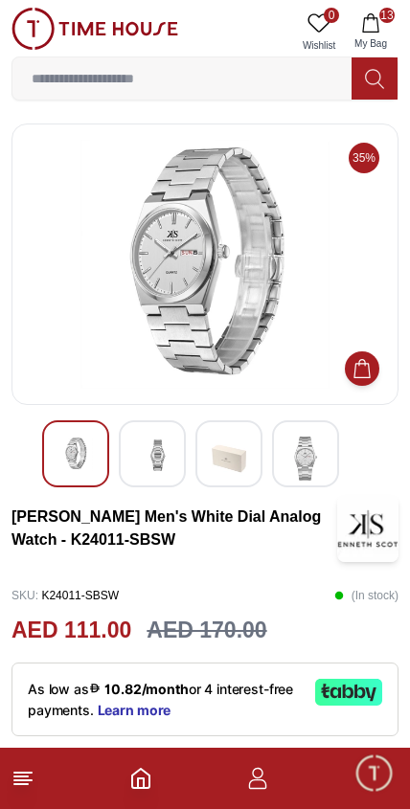
click at [371, 27] on icon "button" at bounding box center [370, 22] width 19 height 19
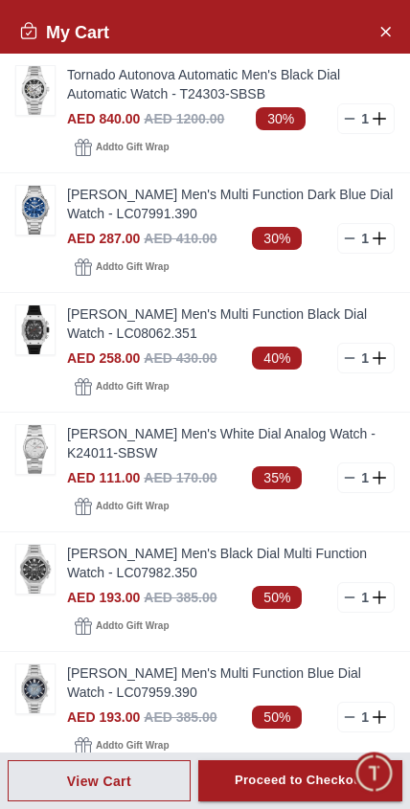
click at [350, 481] on icon at bounding box center [349, 477] width 15 height 15
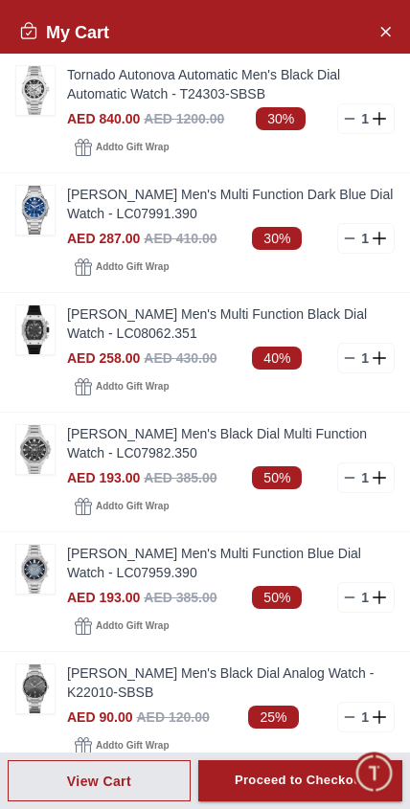
click at [32, 450] on img at bounding box center [35, 449] width 38 height 49
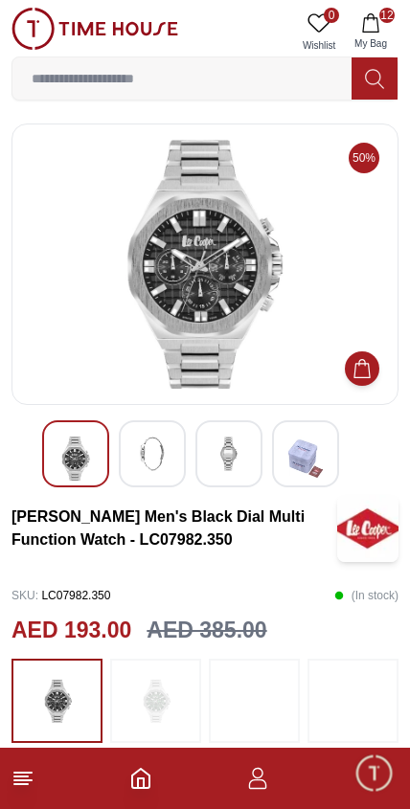
click at [150, 447] on img at bounding box center [152, 454] width 34 height 34
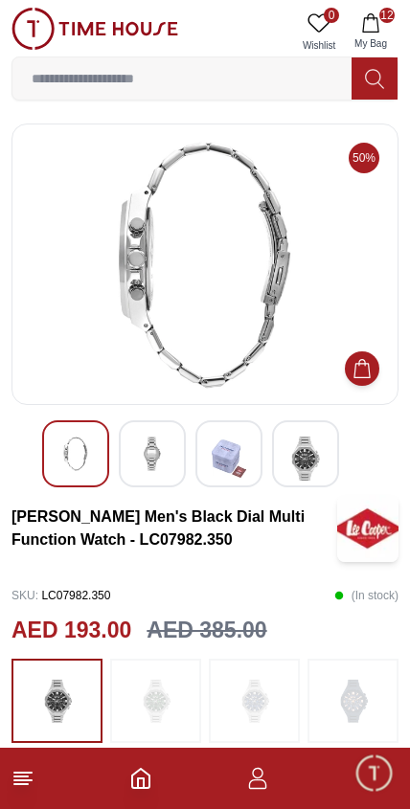
click at [227, 461] on img at bounding box center [229, 459] width 34 height 44
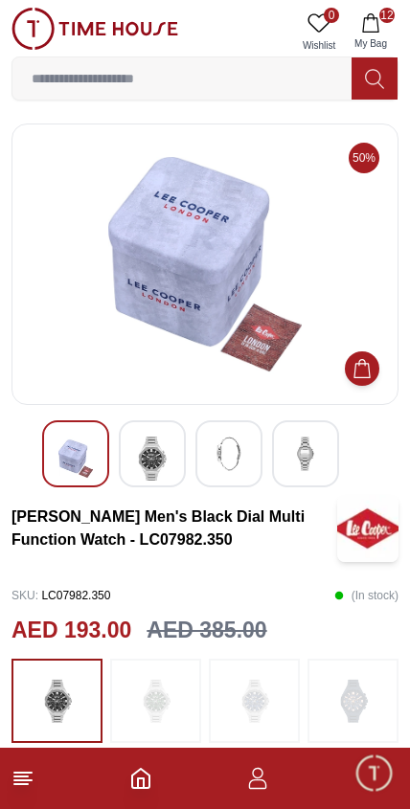
click at [297, 453] on img at bounding box center [305, 454] width 34 height 34
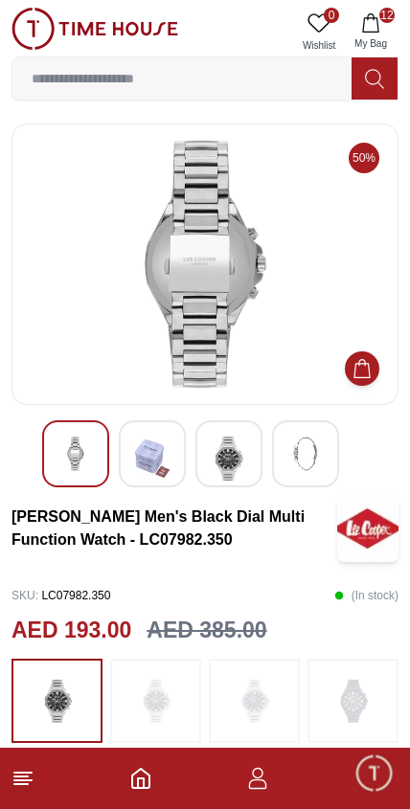
click at [227, 458] on img at bounding box center [229, 459] width 34 height 44
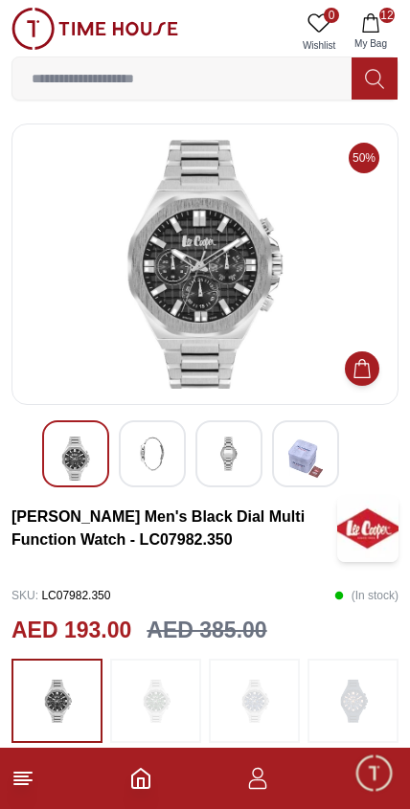
click at [375, 26] on icon "button" at bounding box center [370, 22] width 19 height 19
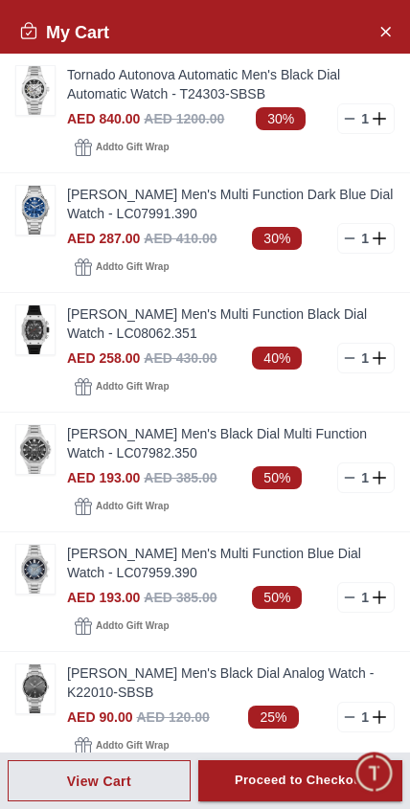
click at [346, 479] on icon at bounding box center [349, 477] width 15 height 15
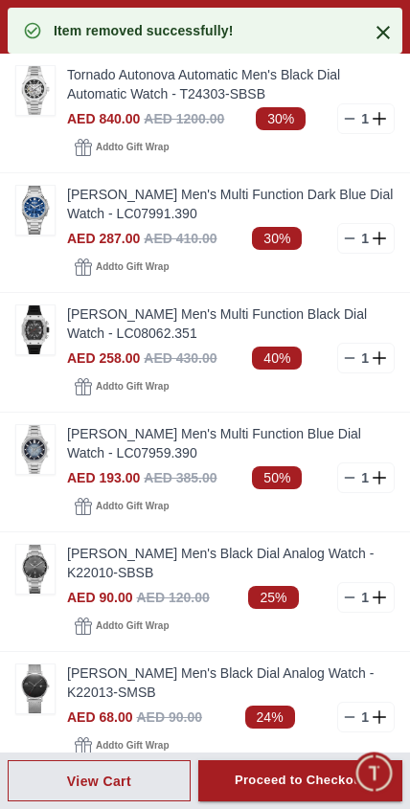
click at [344, 600] on icon at bounding box center [349, 597] width 15 height 15
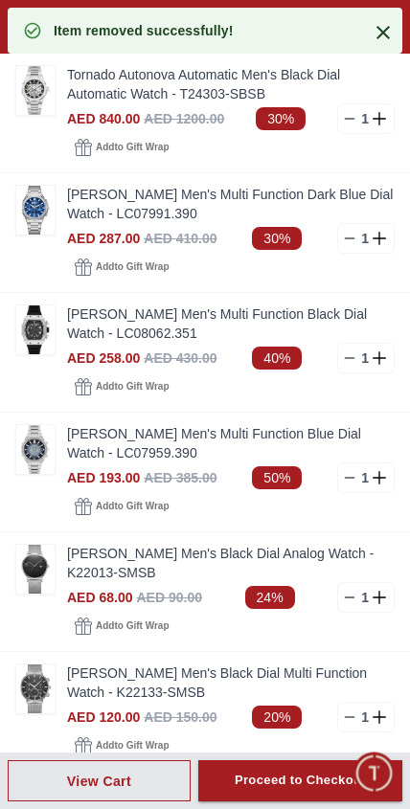
click at [347, 596] on icon at bounding box center [349, 597] width 15 height 15
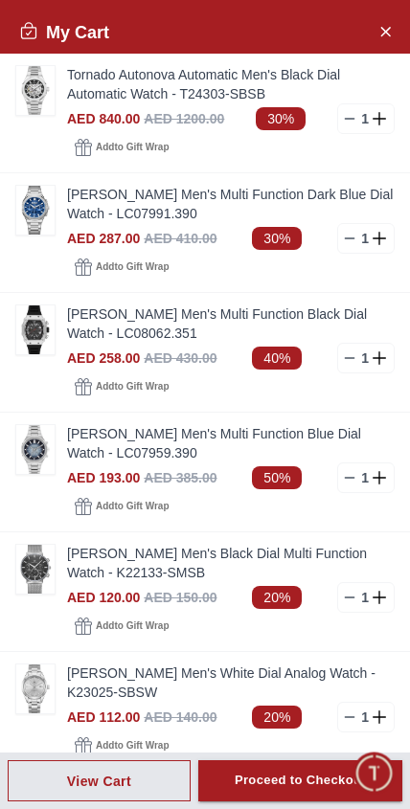
click at [32, 574] on img at bounding box center [35, 569] width 38 height 49
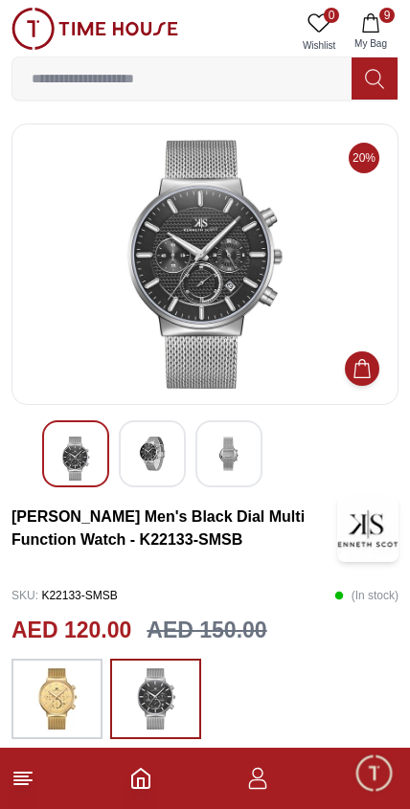
click at [162, 445] on img at bounding box center [152, 454] width 34 height 34
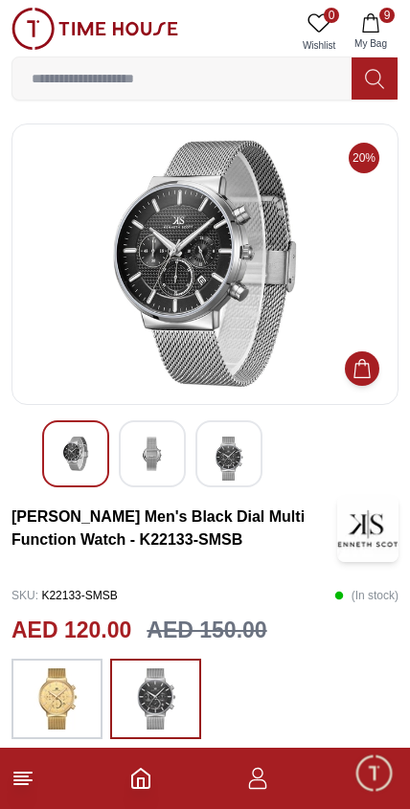
click at [376, 25] on icon "button" at bounding box center [370, 22] width 19 height 19
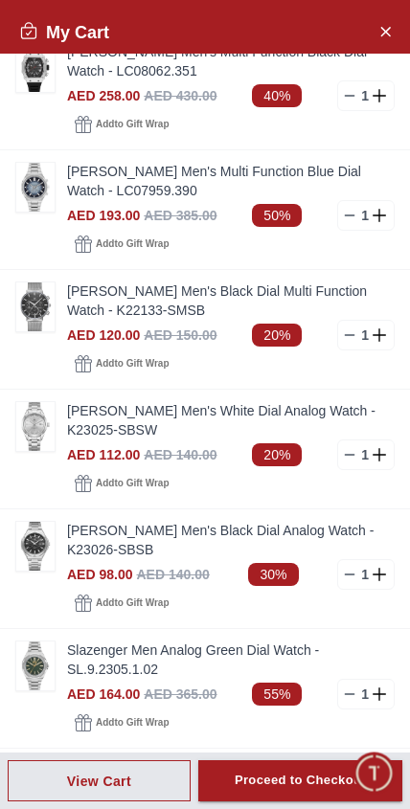
scroll to position [265, 0]
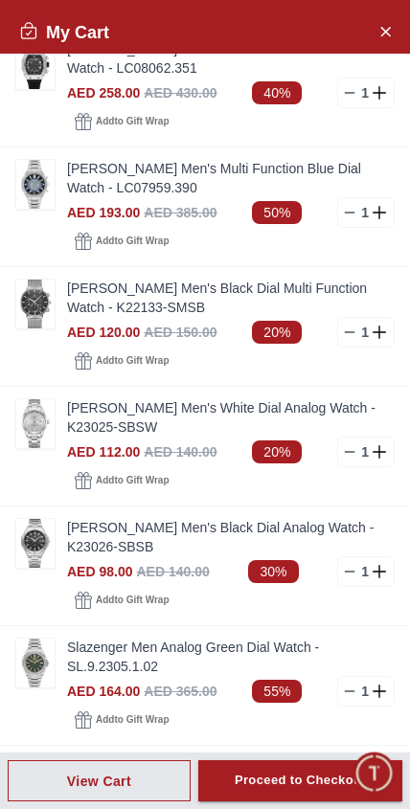
click at [34, 426] on img at bounding box center [35, 423] width 38 height 49
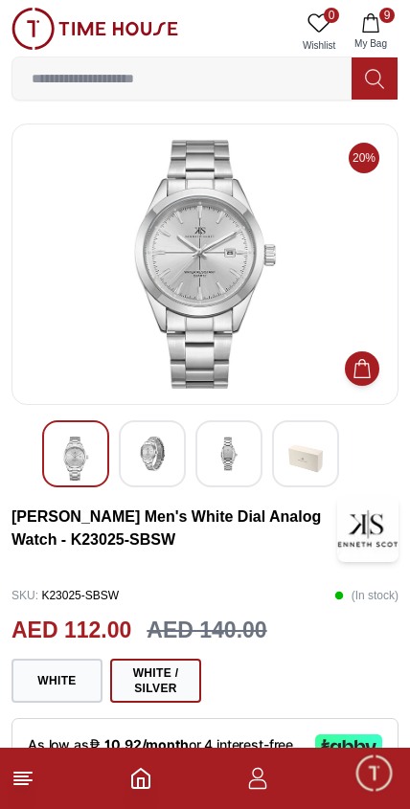
click at [151, 457] on img at bounding box center [152, 454] width 34 height 34
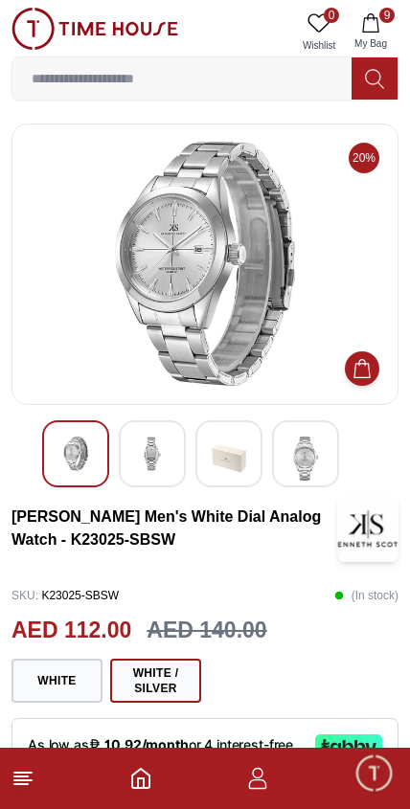
click at [373, 21] on icon "button" at bounding box center [370, 22] width 19 height 19
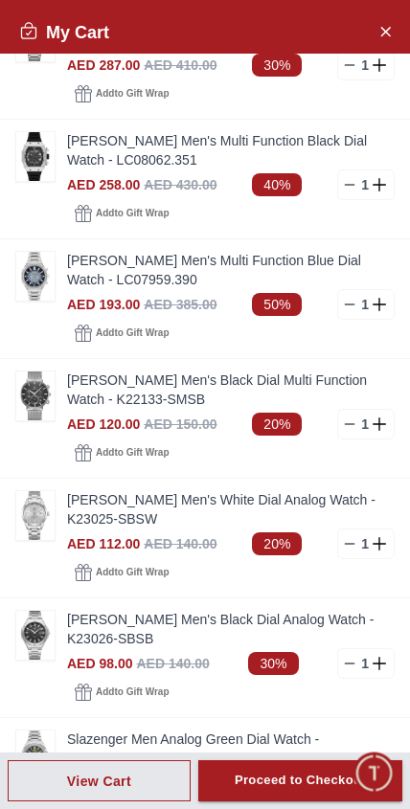
scroll to position [176, 0]
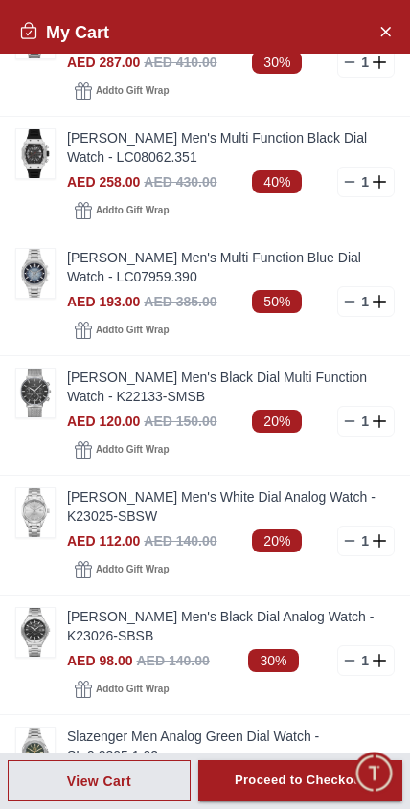
click at [349, 422] on icon at bounding box center [349, 421] width 15 height 15
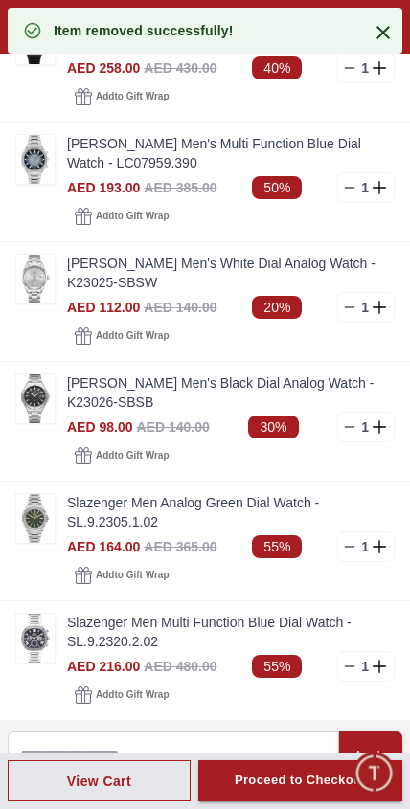
scroll to position [296, 0]
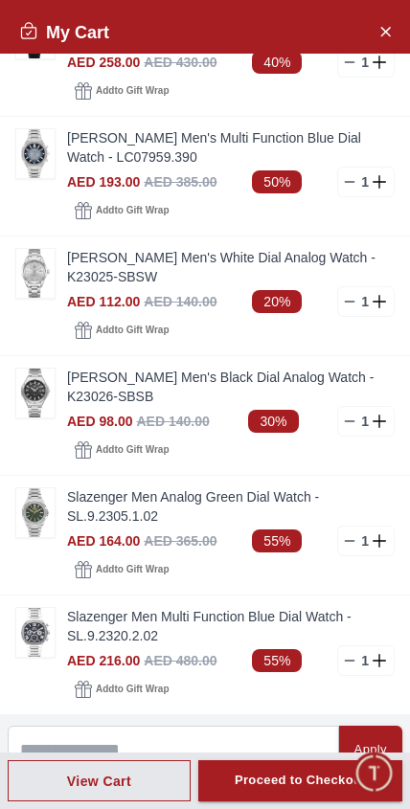
click at [29, 396] on img at bounding box center [35, 393] width 38 height 49
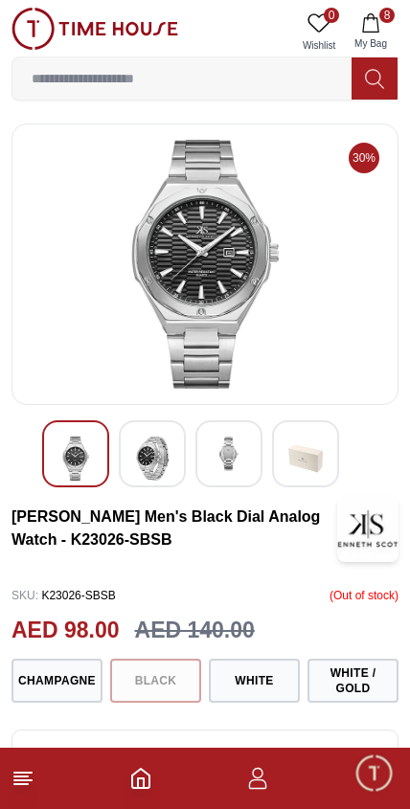
click at [376, 24] on icon "button" at bounding box center [370, 22] width 19 height 19
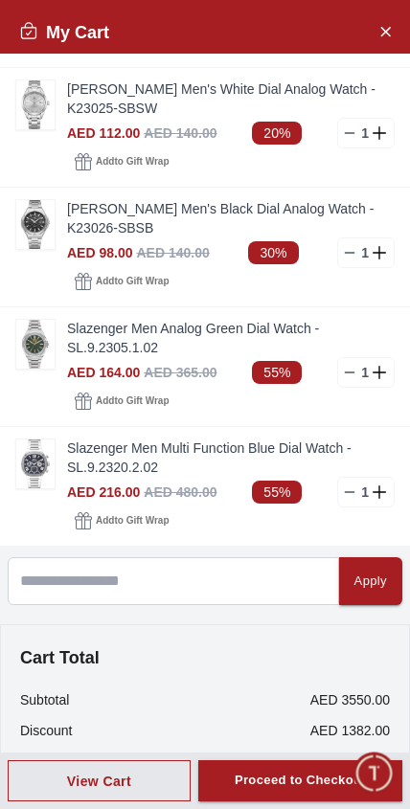
scroll to position [465, 0]
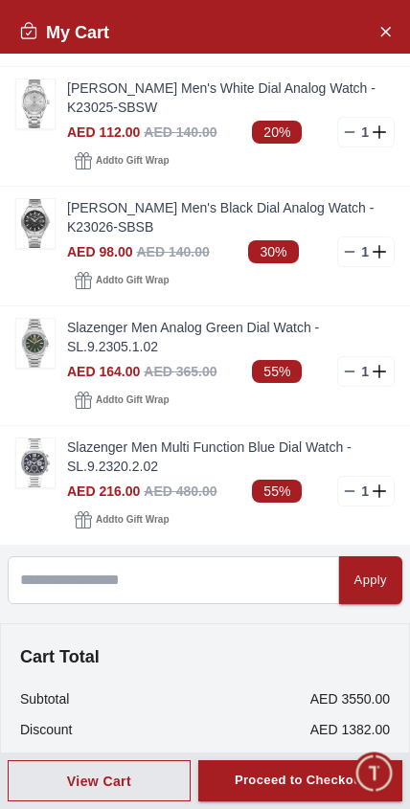
click at [351, 497] on icon at bounding box center [349, 491] width 15 height 15
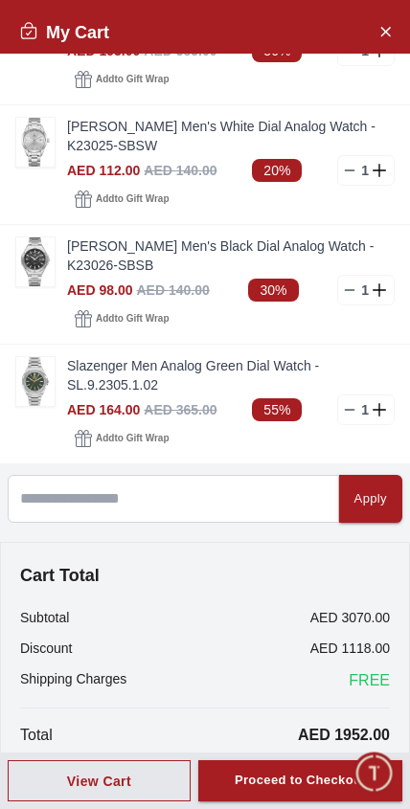
click at [37, 384] on img at bounding box center [35, 381] width 38 height 49
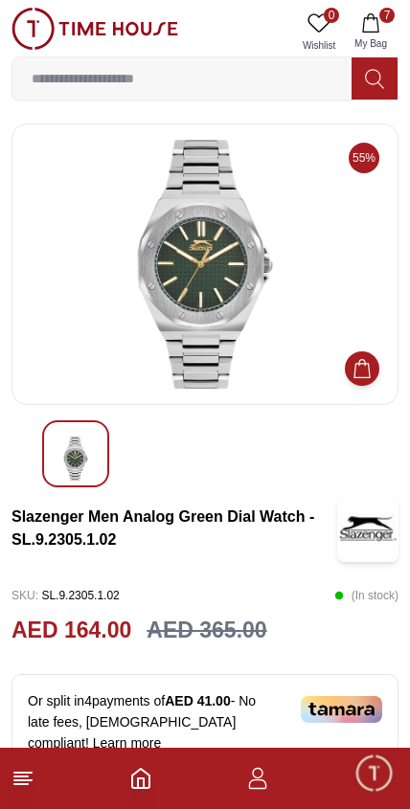
click at [380, 32] on button "7 My Bag" at bounding box center [371, 32] width 56 height 49
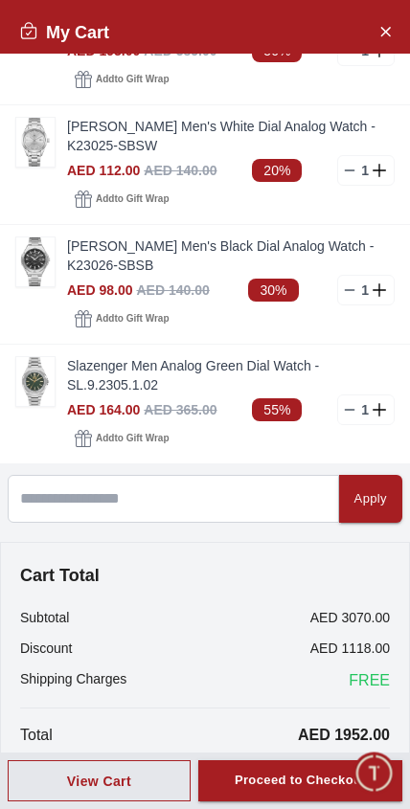
scroll to position [427, 0]
click at [344, 412] on icon at bounding box center [349, 409] width 15 height 15
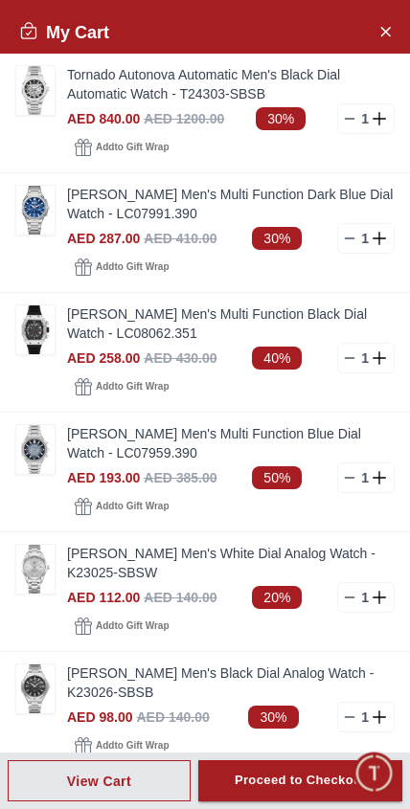
scroll to position [0, 0]
click at [34, 92] on img at bounding box center [35, 90] width 38 height 49
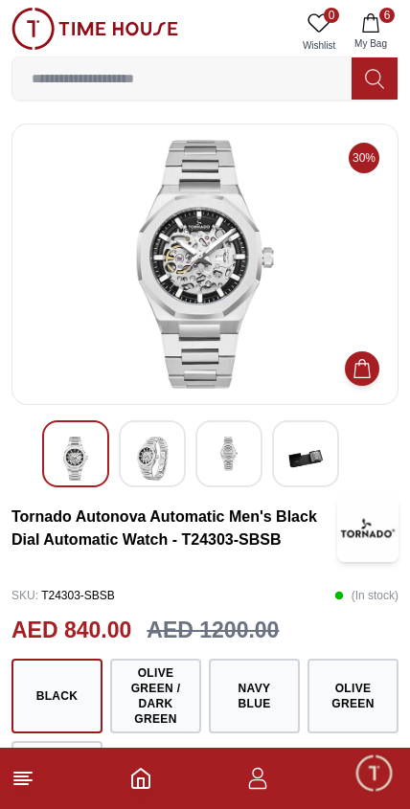
click at [142, 451] on img at bounding box center [152, 459] width 34 height 44
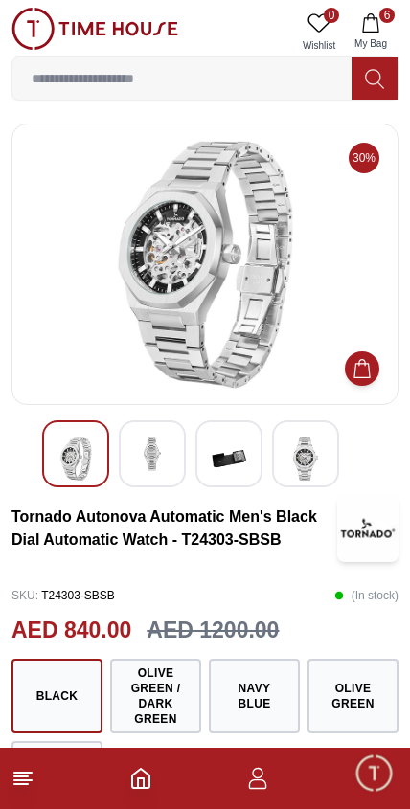
click at [321, 457] on img at bounding box center [305, 459] width 34 height 44
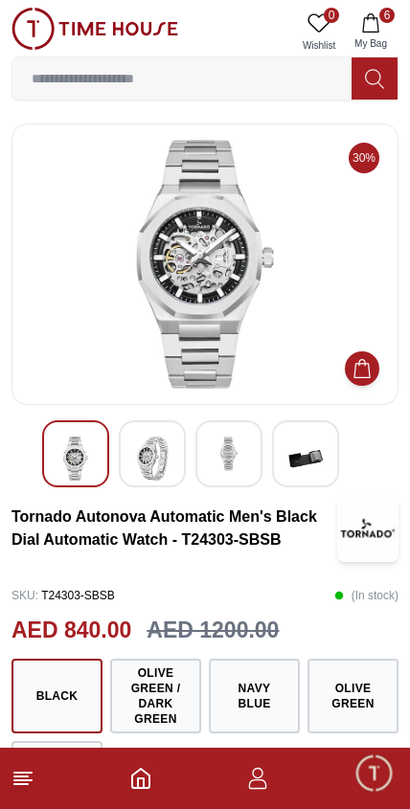
click at [380, 18] on span "6" at bounding box center [386, 15] width 15 height 15
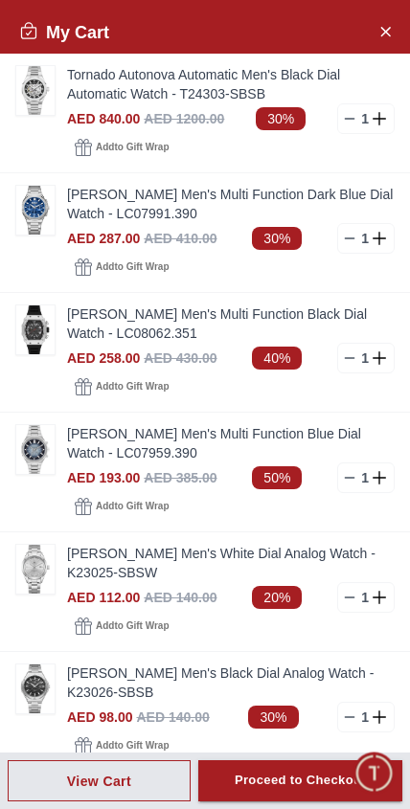
click at [346, 125] on icon at bounding box center [349, 118] width 15 height 15
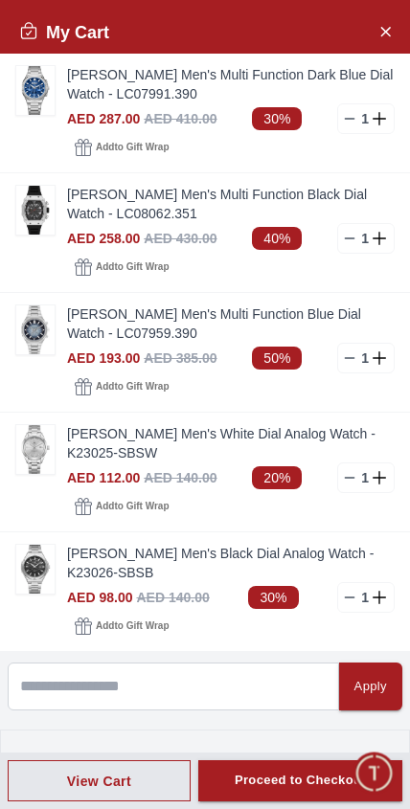
click at [34, 220] on img at bounding box center [35, 210] width 38 height 49
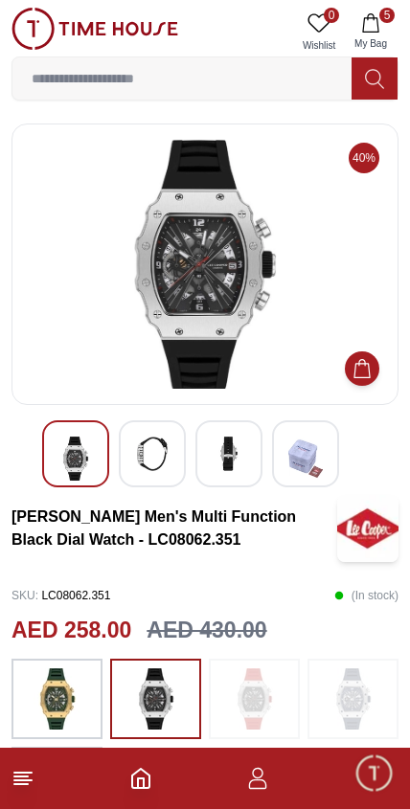
click at [161, 456] on img at bounding box center [152, 454] width 34 height 34
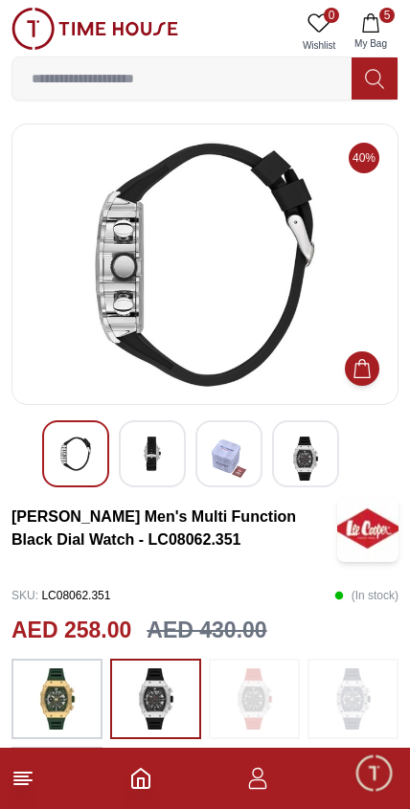
click at [167, 463] on img at bounding box center [152, 454] width 34 height 34
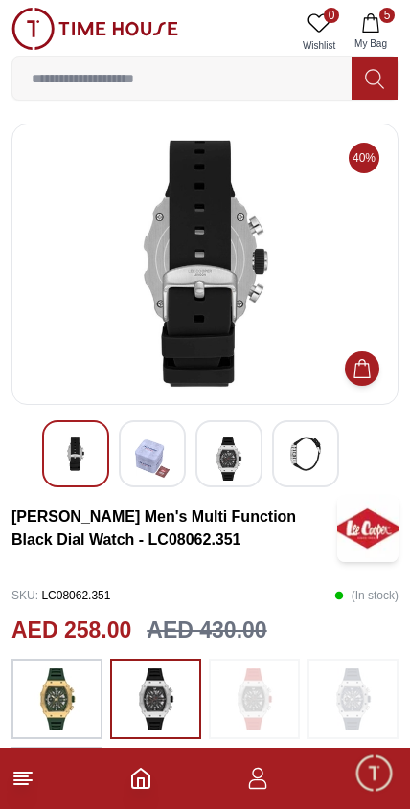
click at [233, 451] on img at bounding box center [229, 459] width 34 height 44
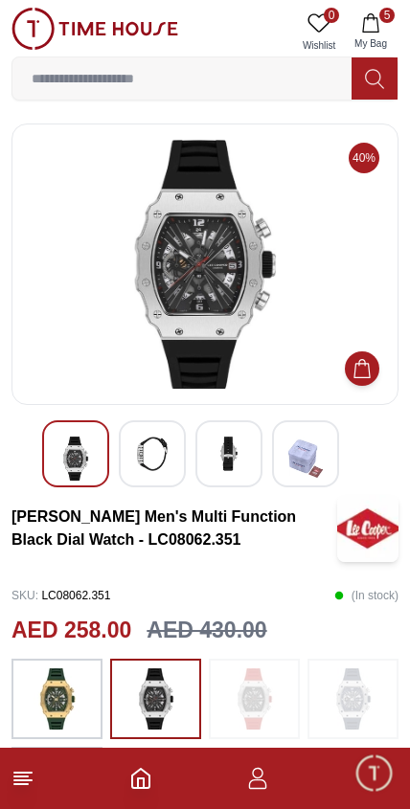
click at [238, 449] on img at bounding box center [229, 454] width 34 height 34
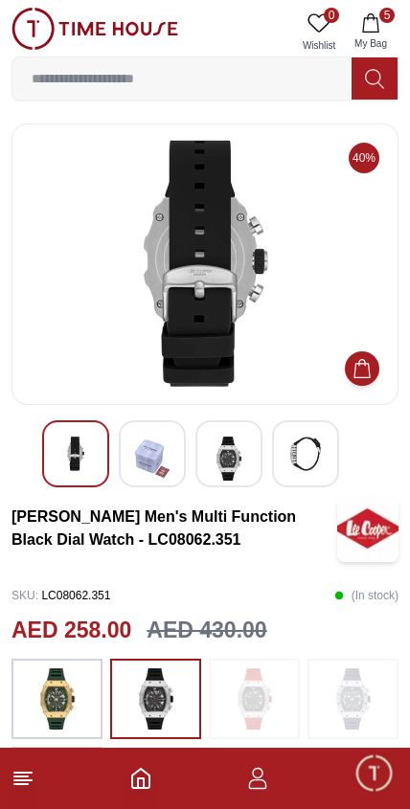
click at [70, 446] on img at bounding box center [75, 454] width 34 height 34
click at [242, 449] on img at bounding box center [229, 459] width 34 height 44
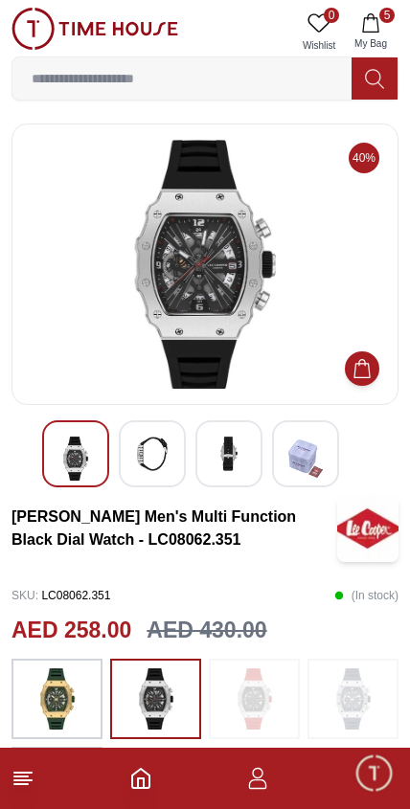
click at [369, 33] on button "5 My Bag" at bounding box center [371, 32] width 56 height 49
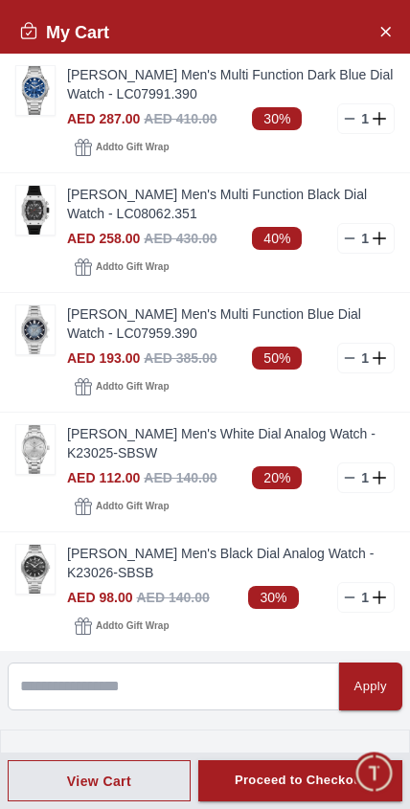
click at [34, 97] on img at bounding box center [35, 90] width 38 height 49
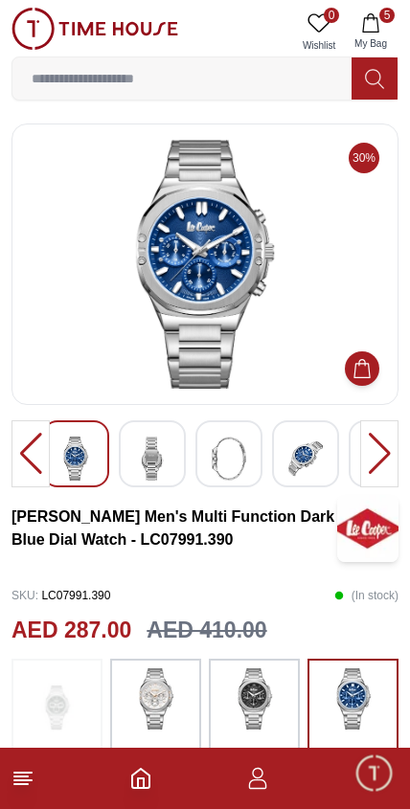
click at [312, 458] on img at bounding box center [305, 459] width 34 height 44
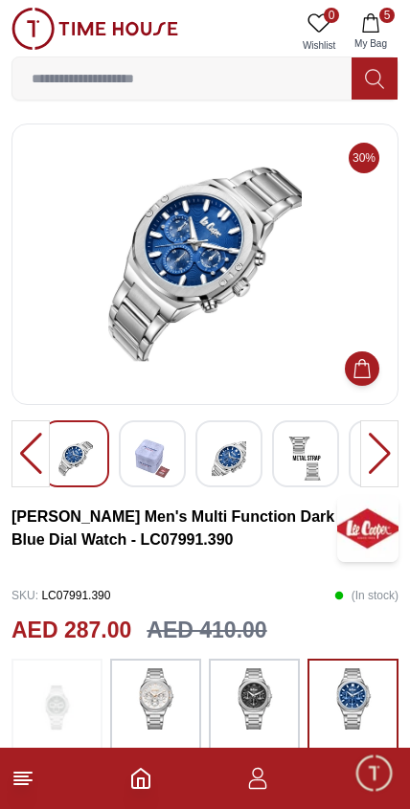
click at [373, 31] on icon "button" at bounding box center [370, 22] width 19 height 19
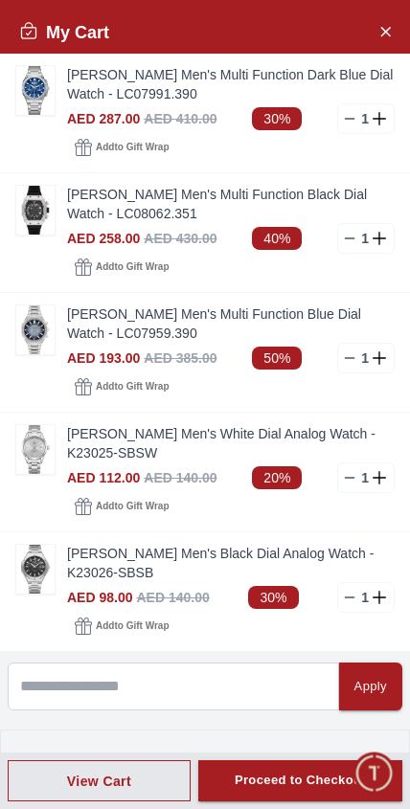
click at [37, 569] on img at bounding box center [35, 569] width 38 height 49
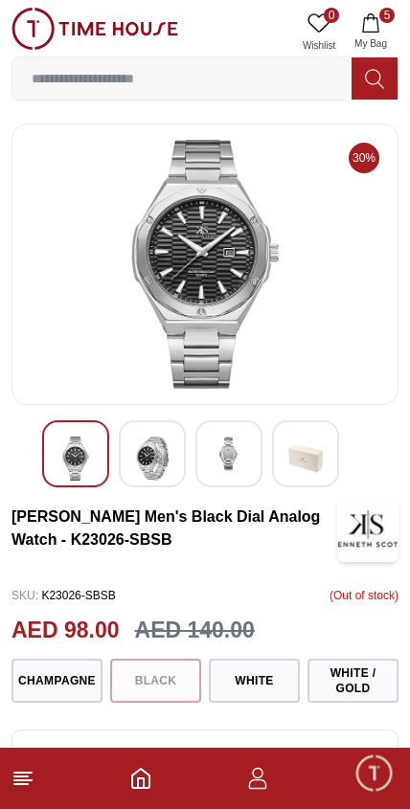
click at [386, 21] on span "5" at bounding box center [386, 15] width 15 height 15
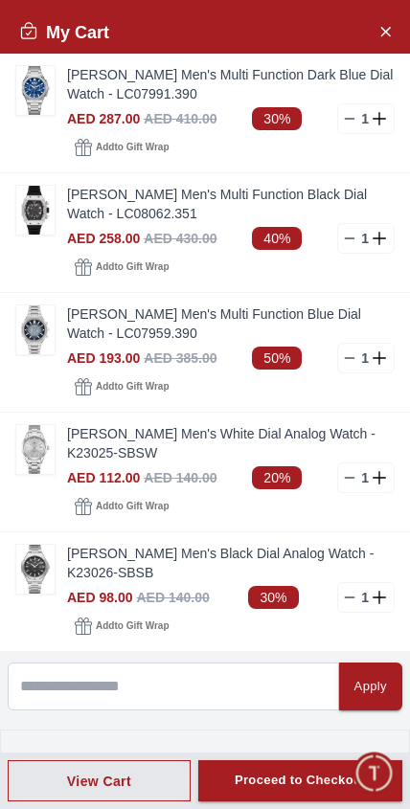
click at [34, 332] on img at bounding box center [35, 329] width 38 height 49
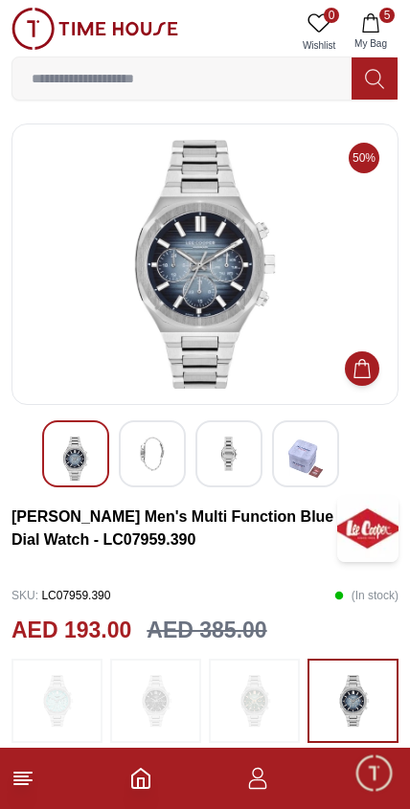
click at [157, 449] on img at bounding box center [152, 454] width 34 height 34
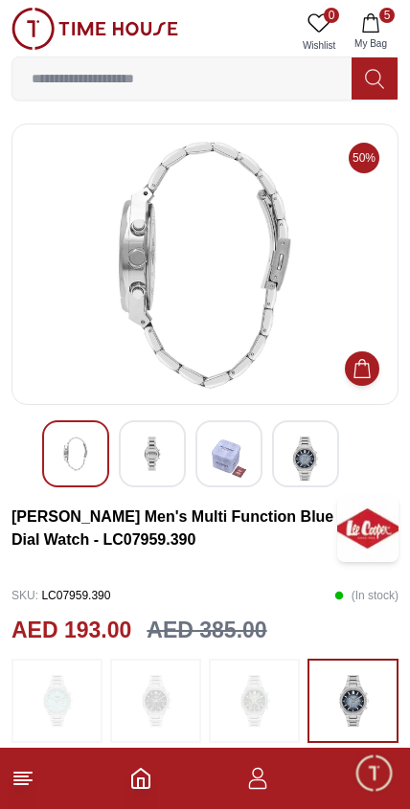
click at [231, 454] on img at bounding box center [229, 459] width 34 height 44
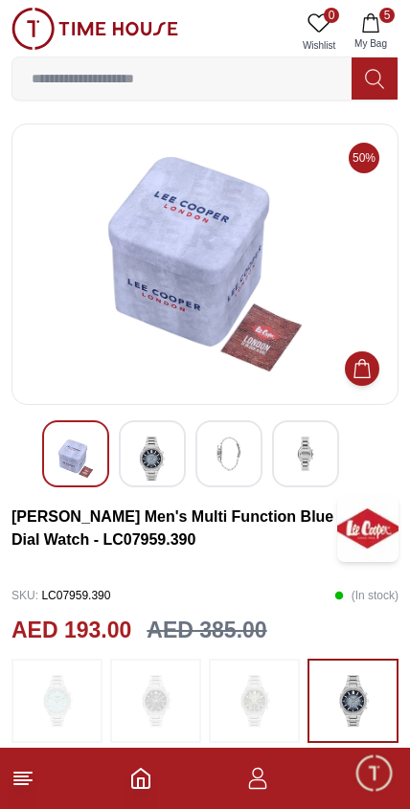
click at [60, 454] on img at bounding box center [75, 459] width 34 height 44
click at [148, 457] on img at bounding box center [152, 459] width 34 height 44
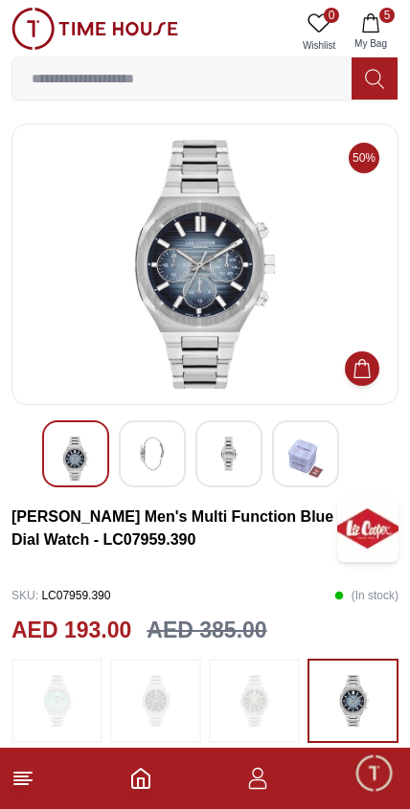
click at [378, 23] on icon "button" at bounding box center [370, 22] width 19 height 19
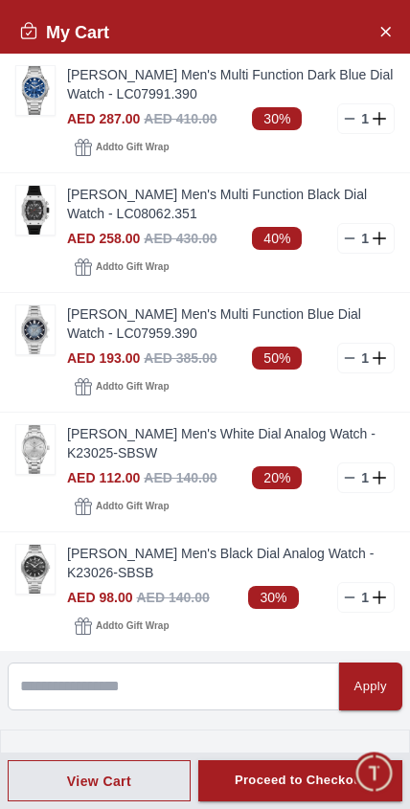
click at [349, 480] on icon at bounding box center [349, 477] width 15 height 15
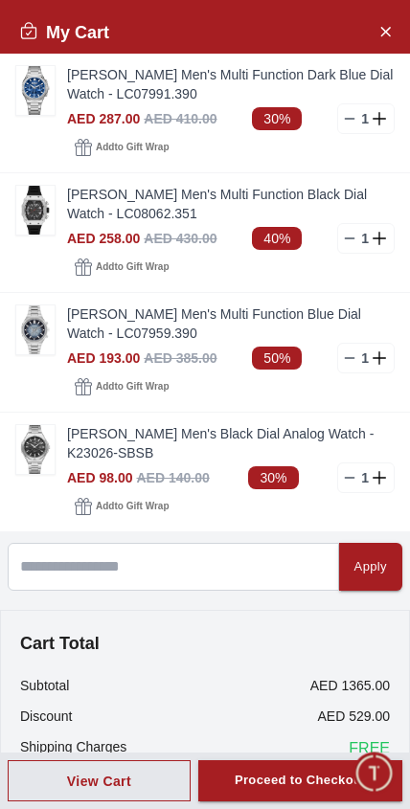
click at [39, 212] on img at bounding box center [35, 210] width 38 height 49
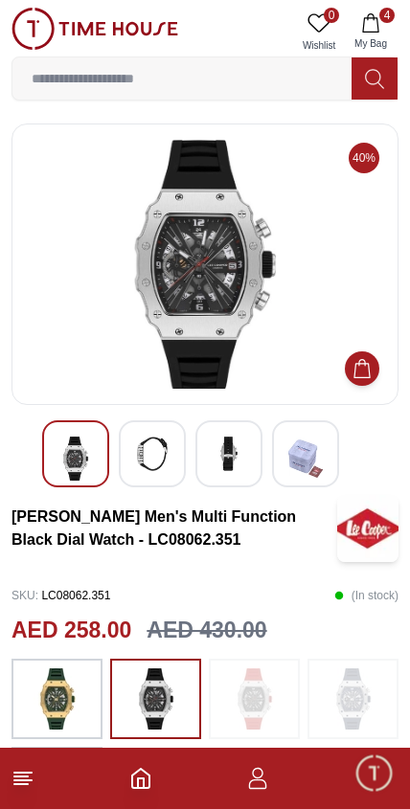
click at [155, 454] on img at bounding box center [152, 454] width 34 height 34
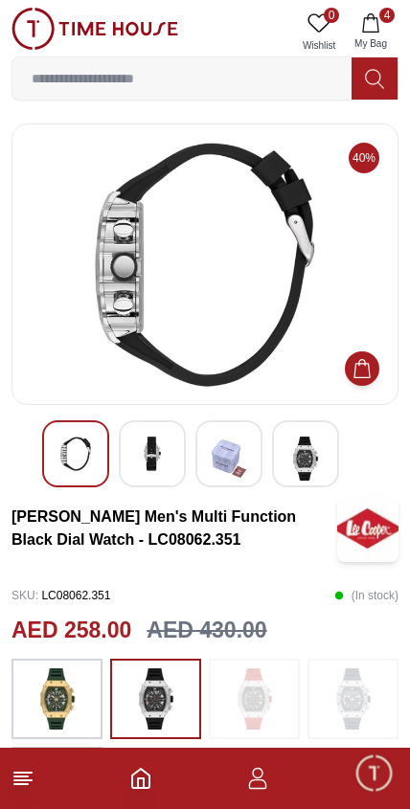
click at [236, 450] on img at bounding box center [229, 459] width 34 height 44
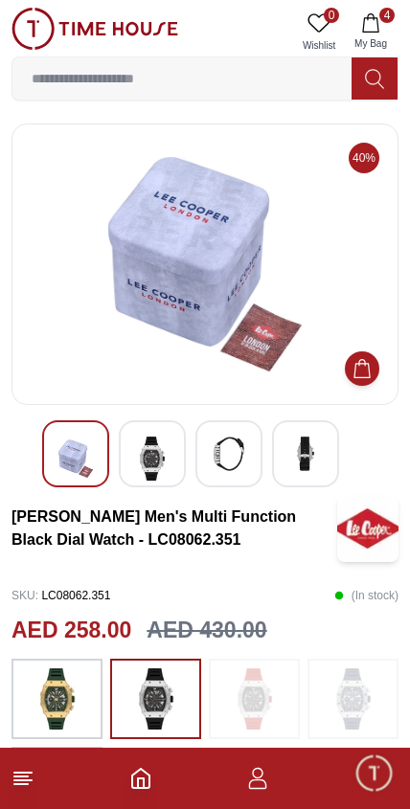
click at [311, 449] on img at bounding box center [305, 454] width 34 height 34
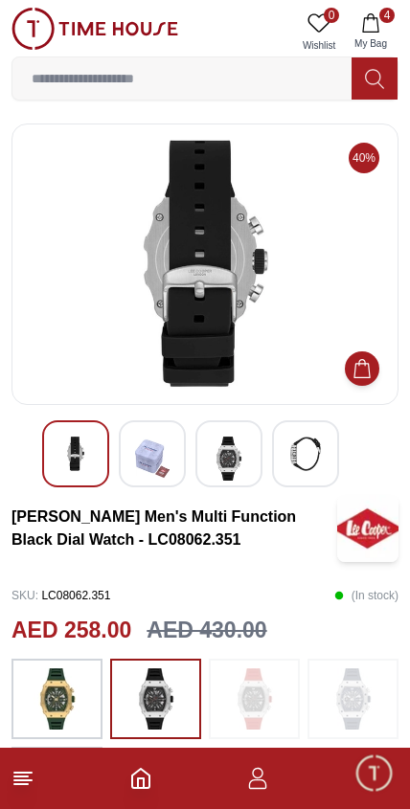
click at [304, 454] on img at bounding box center [305, 454] width 34 height 34
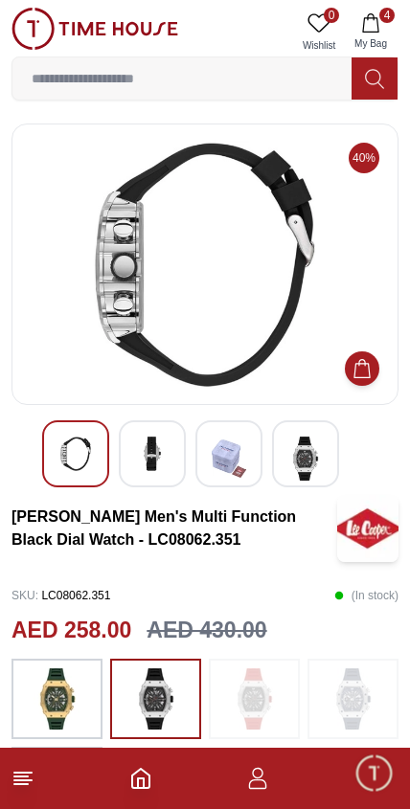
click at [155, 449] on img at bounding box center [152, 454] width 34 height 34
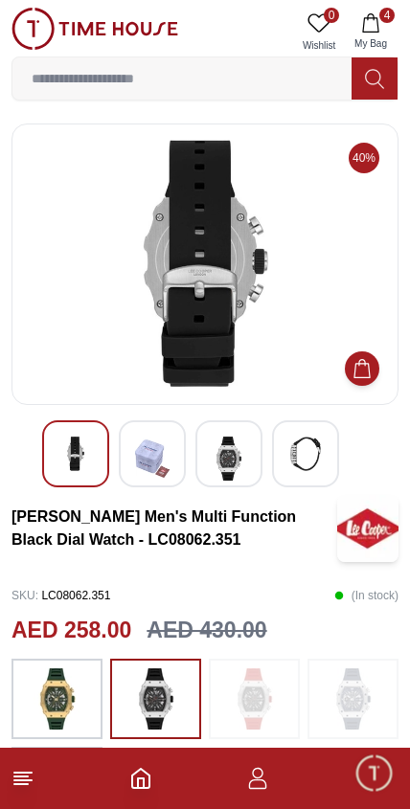
click at [310, 449] on img at bounding box center [305, 454] width 34 height 34
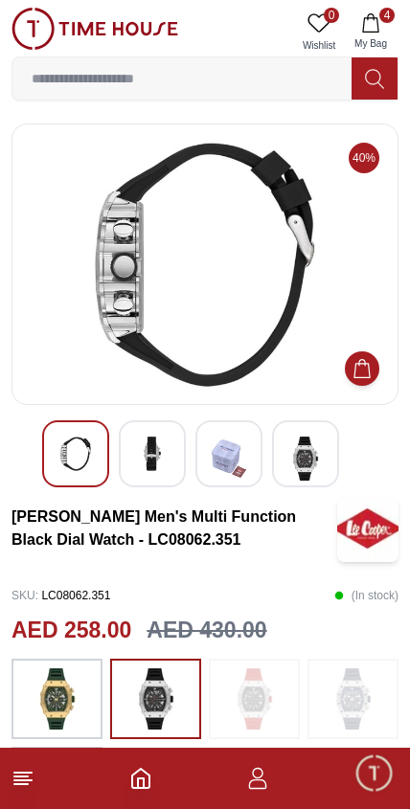
click at [307, 453] on img at bounding box center [305, 459] width 34 height 44
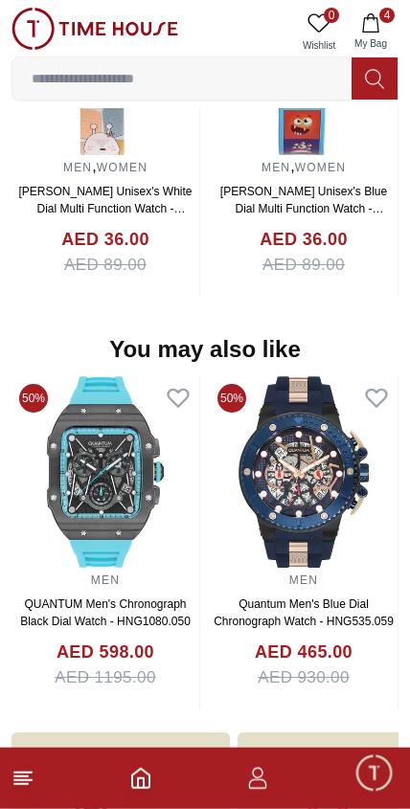
scroll to position [1829, 0]
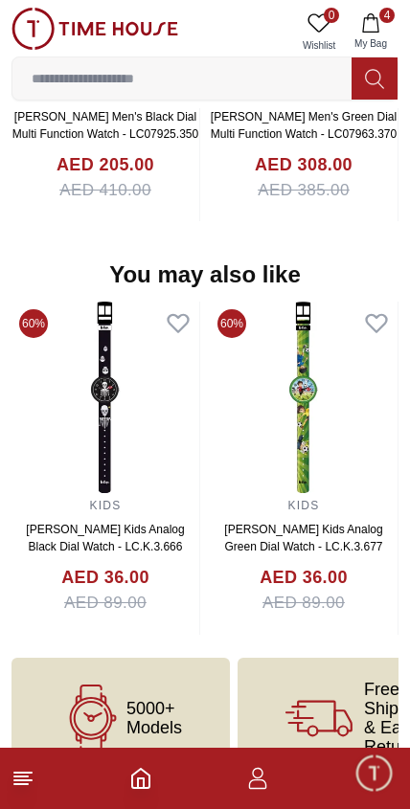
click at [372, 24] on icon "button" at bounding box center [370, 22] width 19 height 19
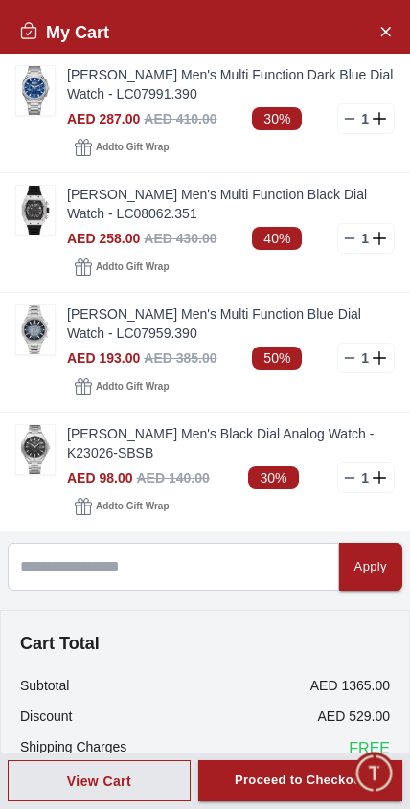
scroll to position [0, 0]
click at [344, 124] on icon at bounding box center [349, 118] width 15 height 15
